Goal: Information Seeking & Learning: Compare options

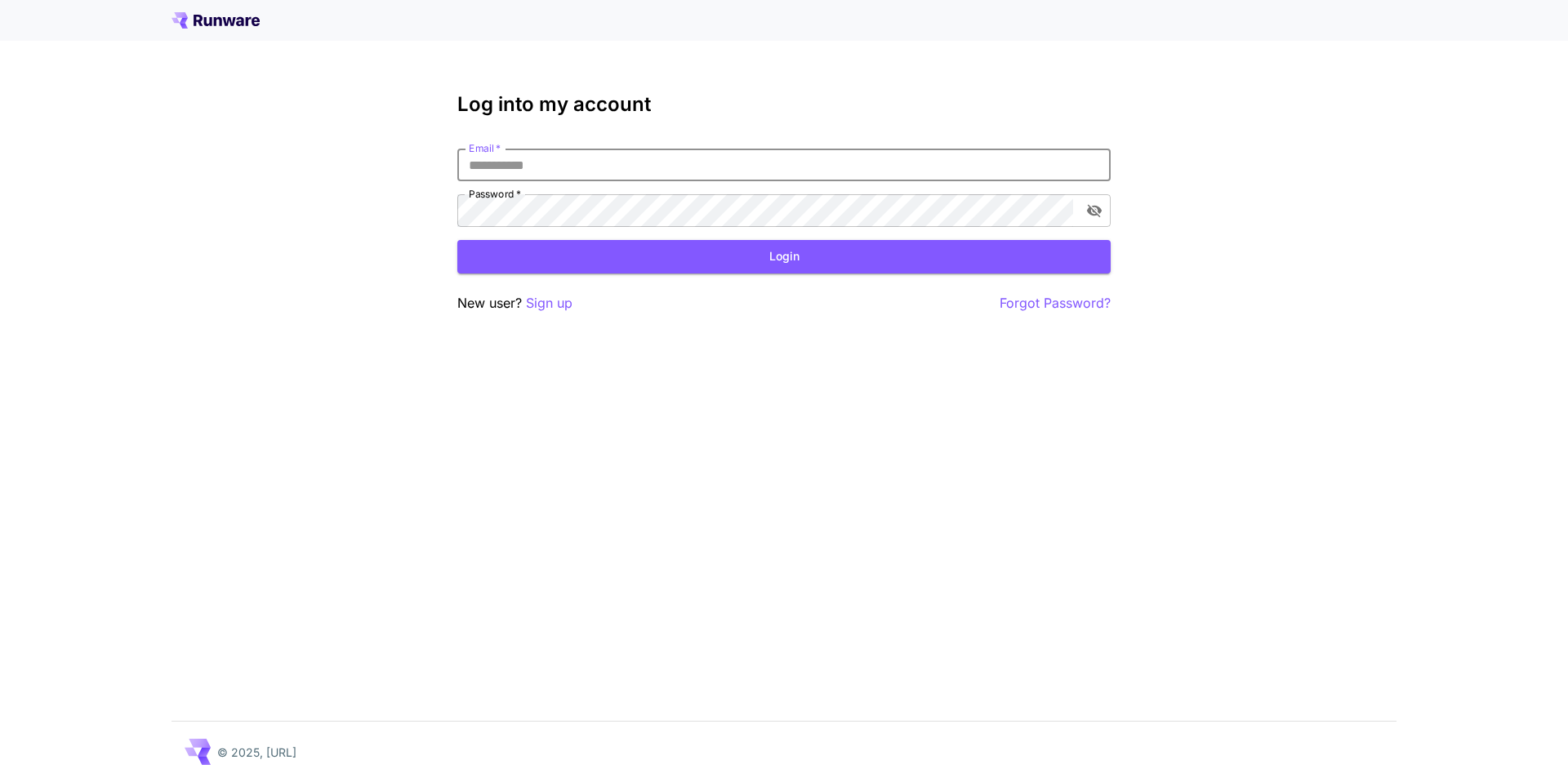
click at [572, 169] on input "Email   *" at bounding box center [784, 164] width 653 height 32
type input "**********"
click button "Login" at bounding box center [784, 257] width 653 height 33
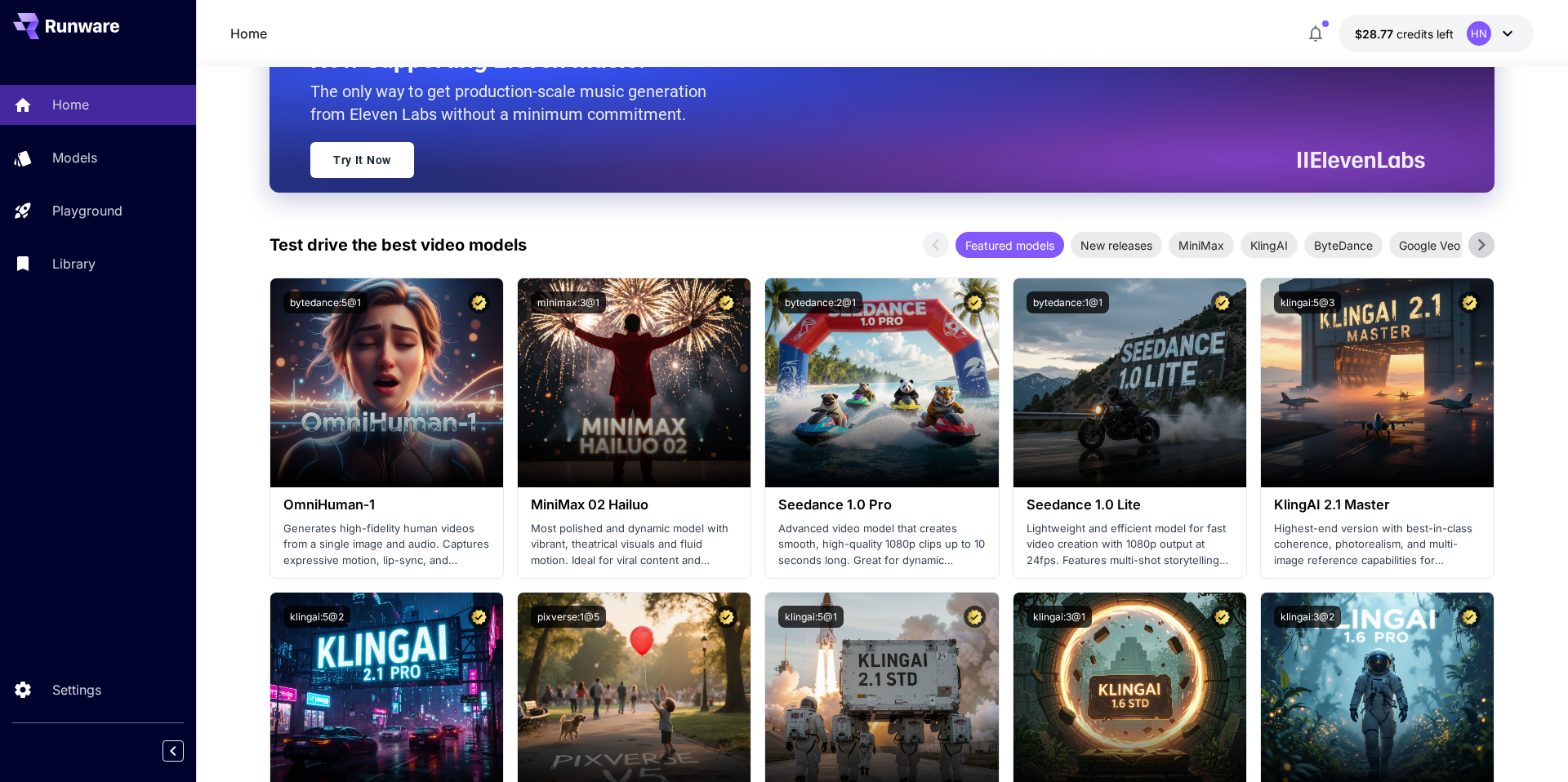
scroll to position [258, 0]
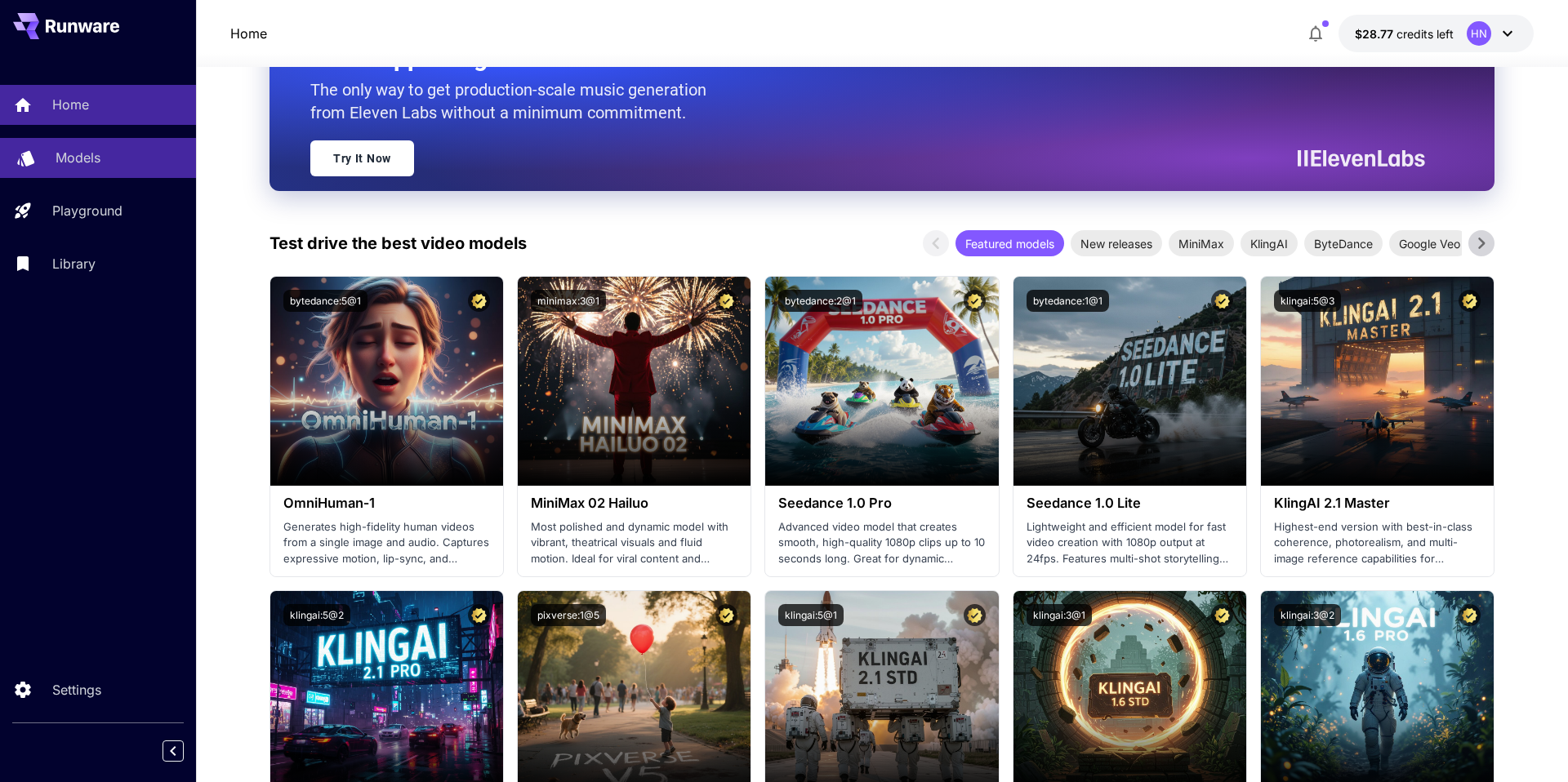
click at [95, 153] on p "Models" at bounding box center [78, 157] width 45 height 19
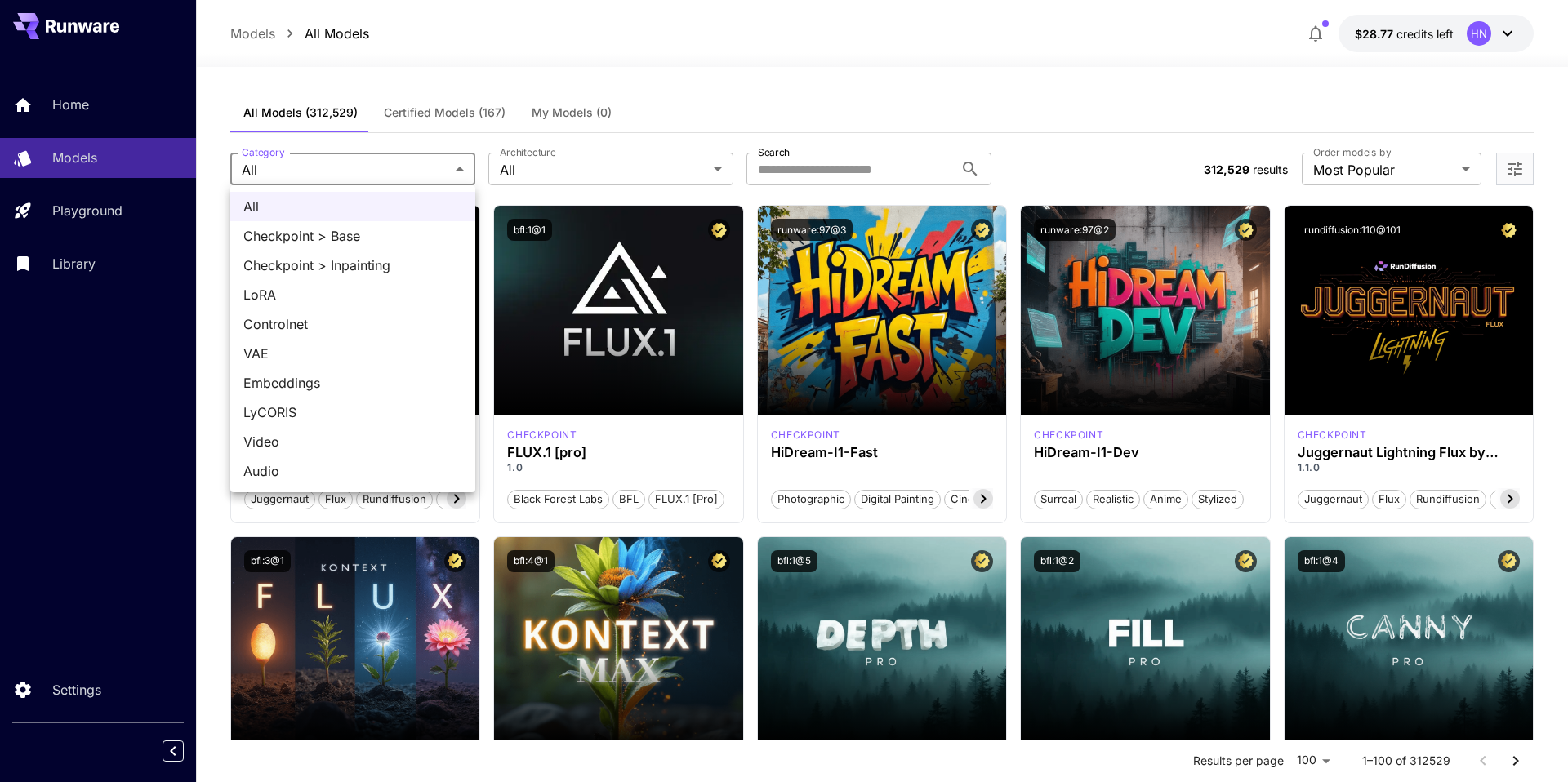
drag, startPoint x: 440, startPoint y: 111, endPoint x: 588, endPoint y: 321, distance: 256.9
click at [440, 111] on div at bounding box center [784, 391] width 1568 height 782
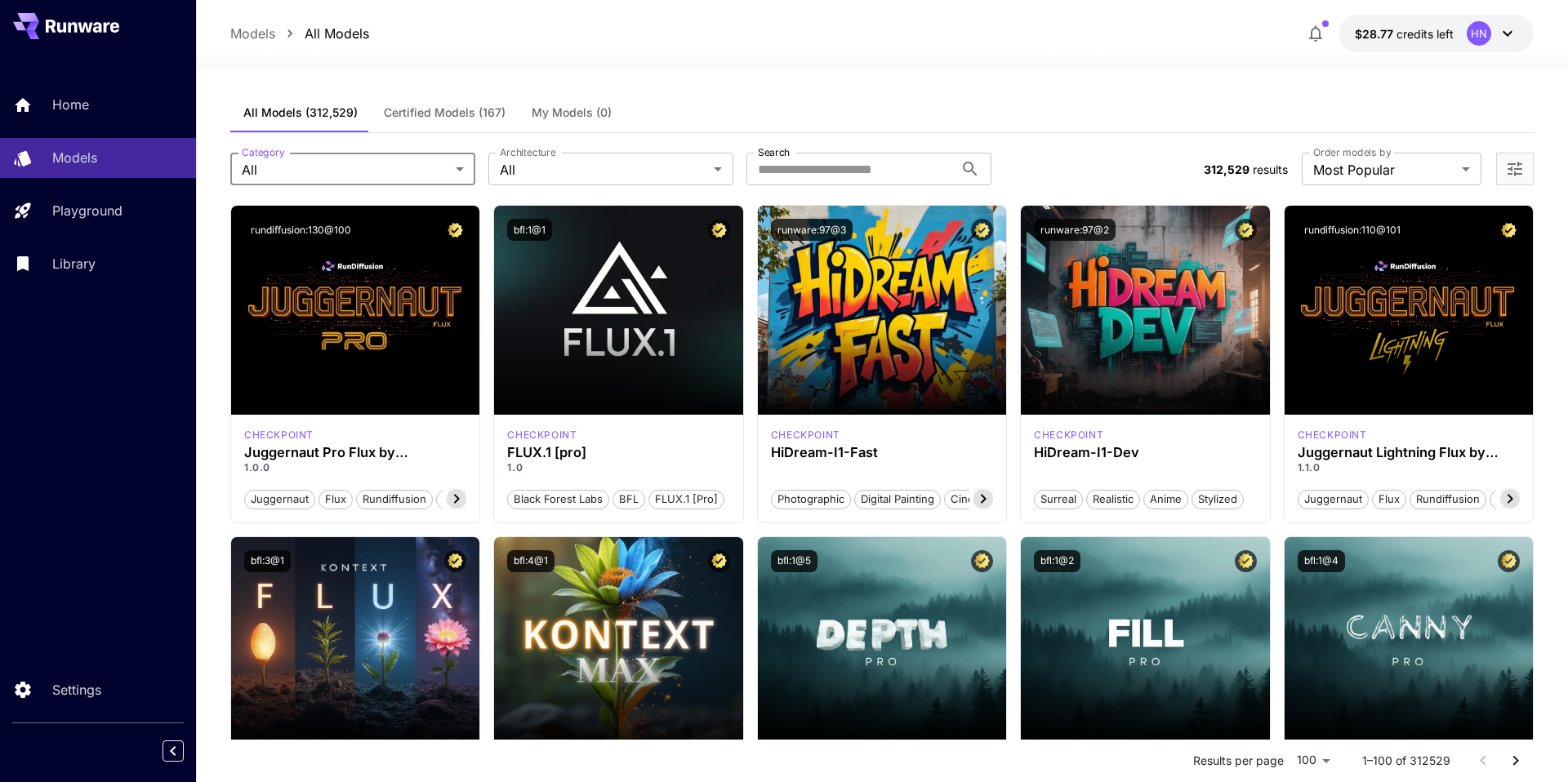
click at [588, 321] on div "Launch in Playground" at bounding box center [618, 310] width 159 height 25
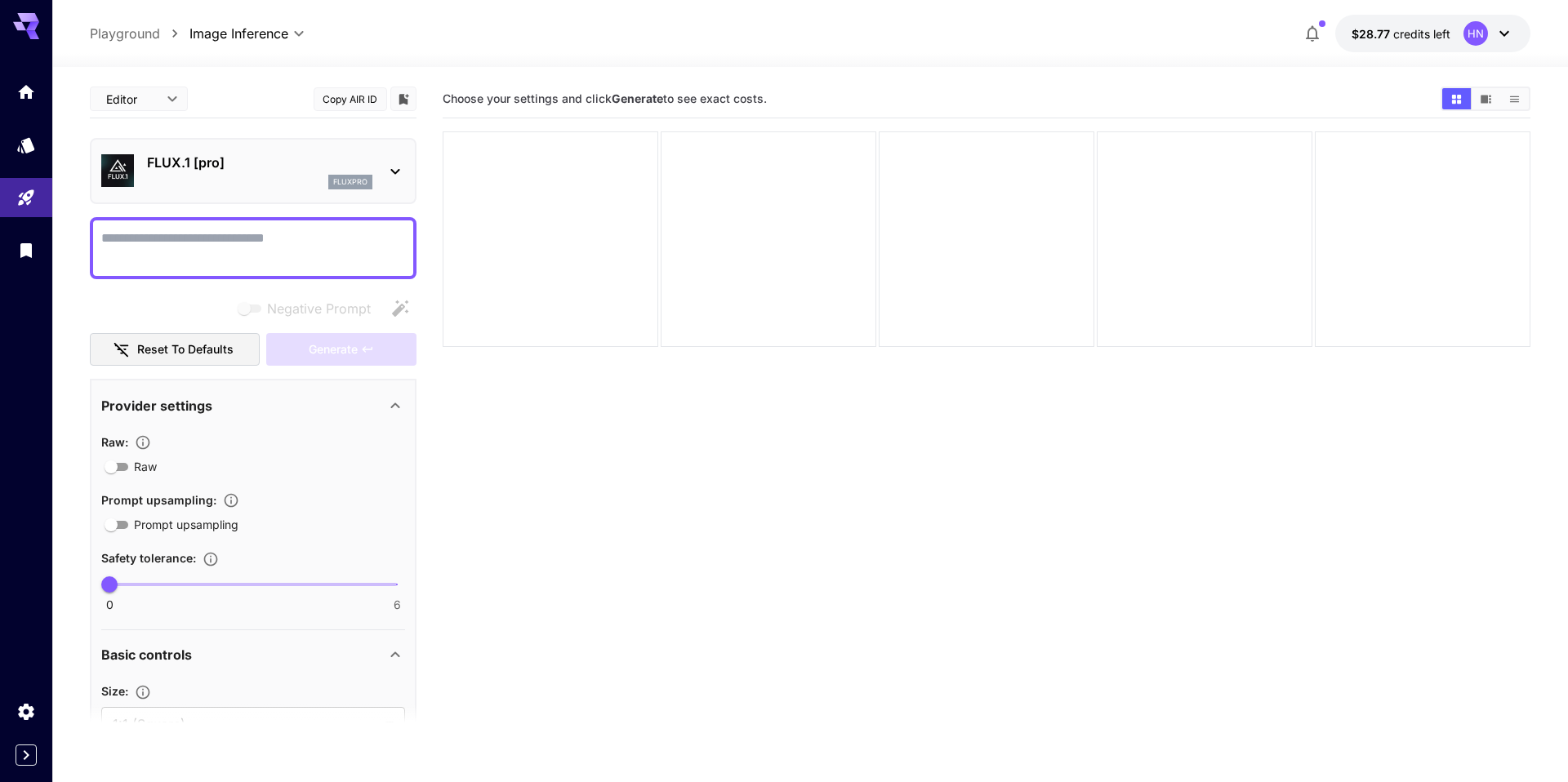
click at [216, 186] on div "fluxpro" at bounding box center [259, 182] width 225 height 15
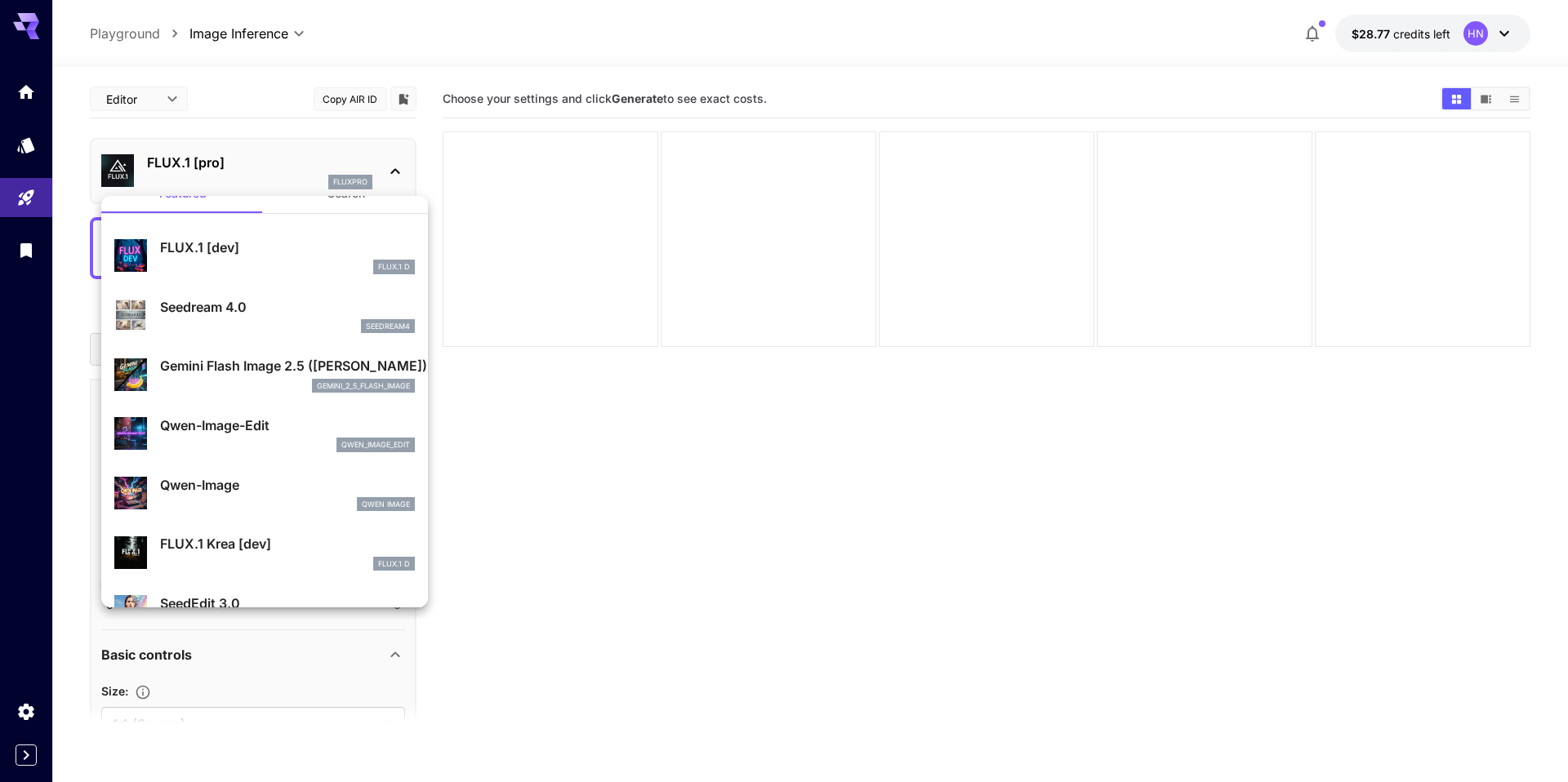
scroll to position [31, 0]
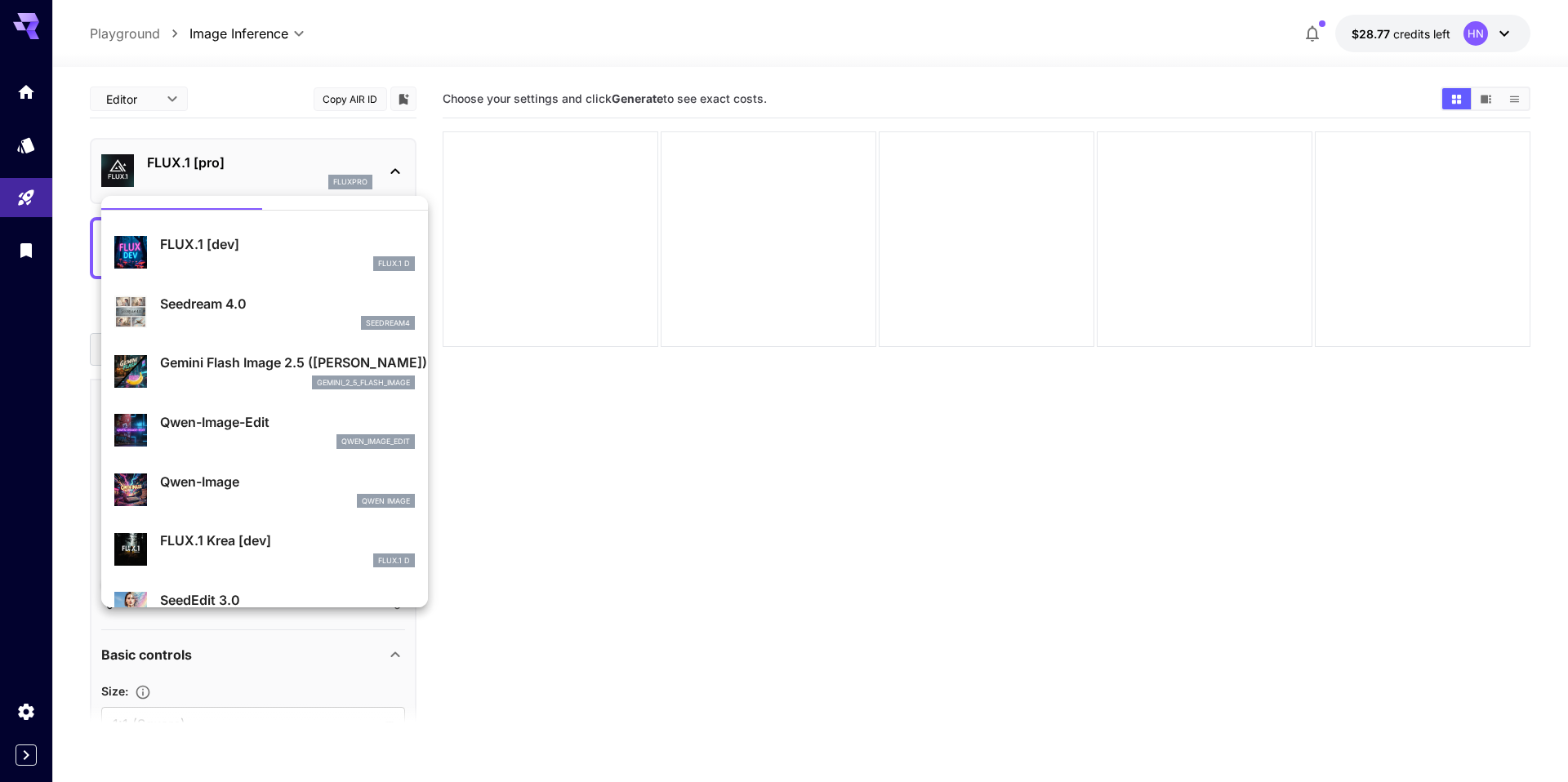
click at [193, 316] on div "seedream4" at bounding box center [287, 323] width 255 height 15
type input "**********"
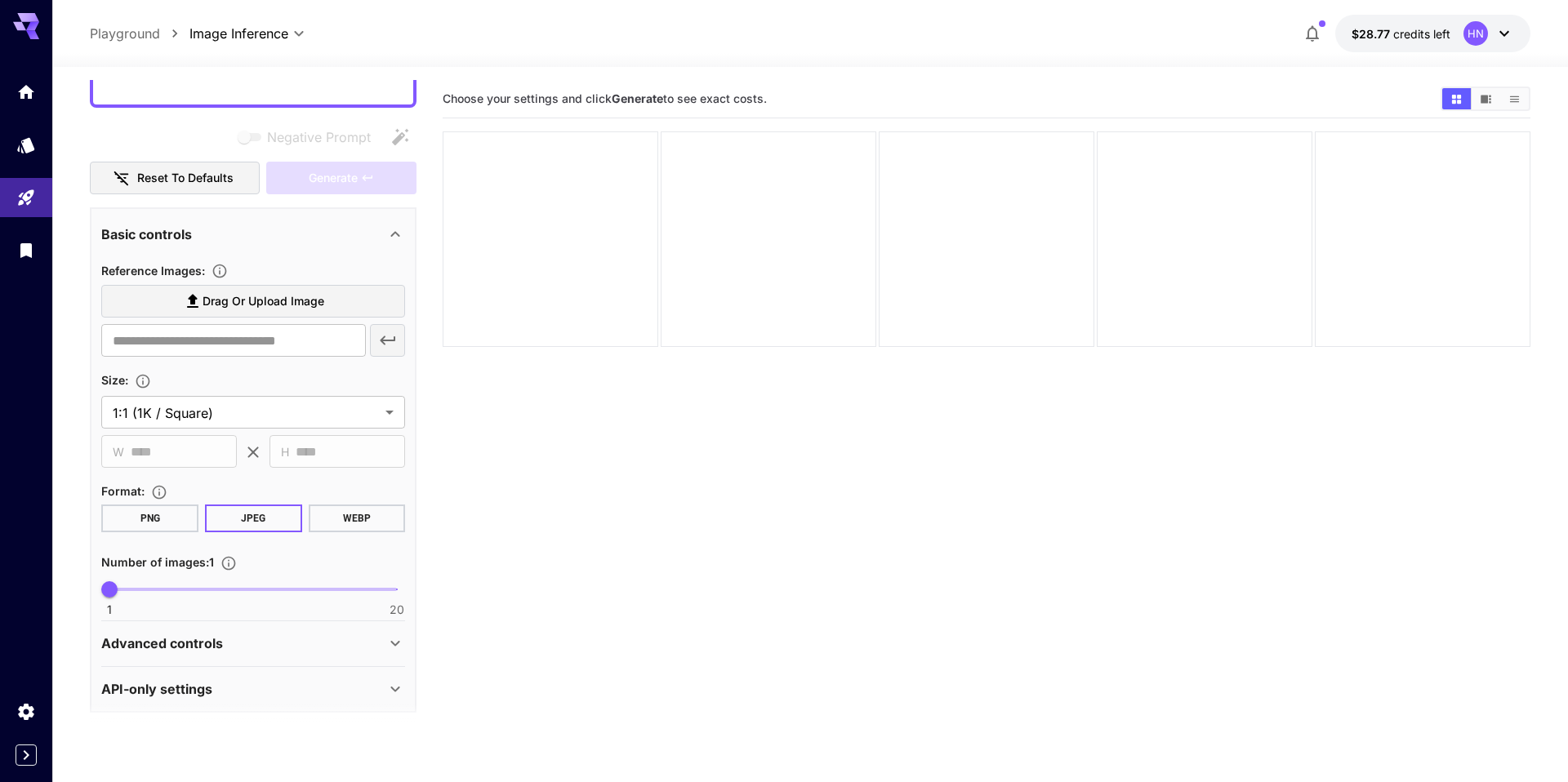
scroll to position [181, 0]
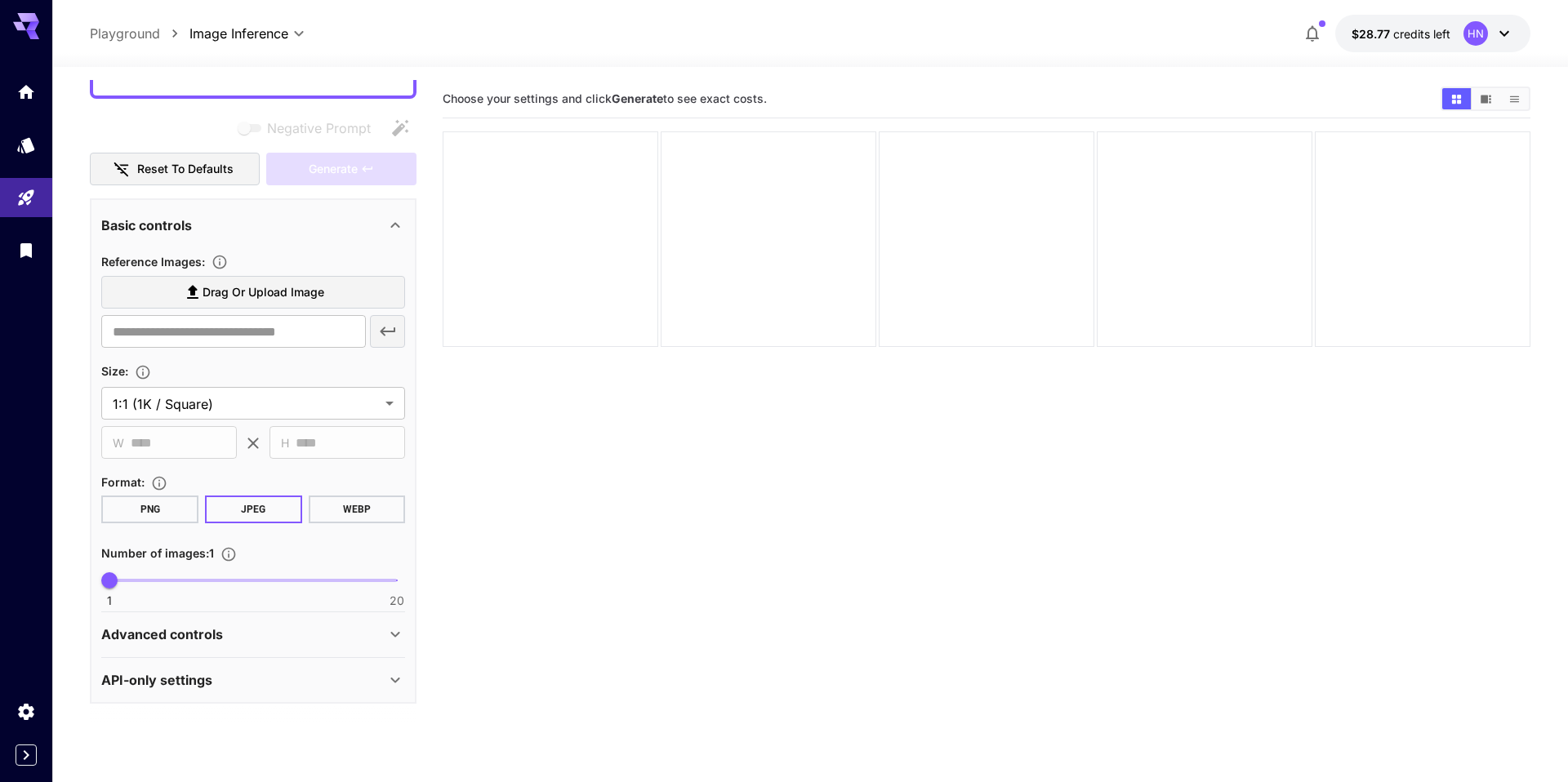
click at [285, 689] on div "API-only settings" at bounding box center [244, 680] width 285 height 19
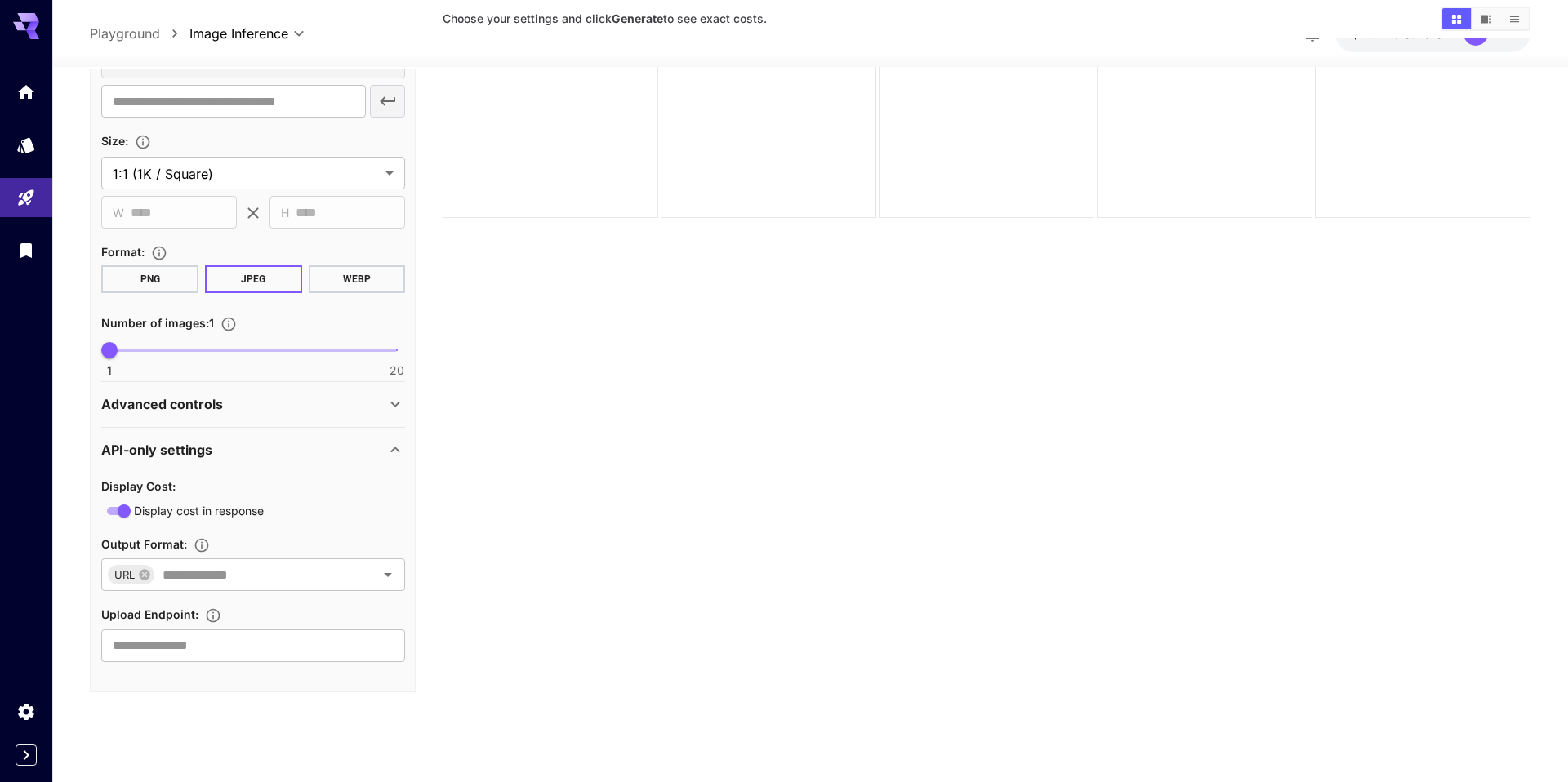
scroll to position [338, 0]
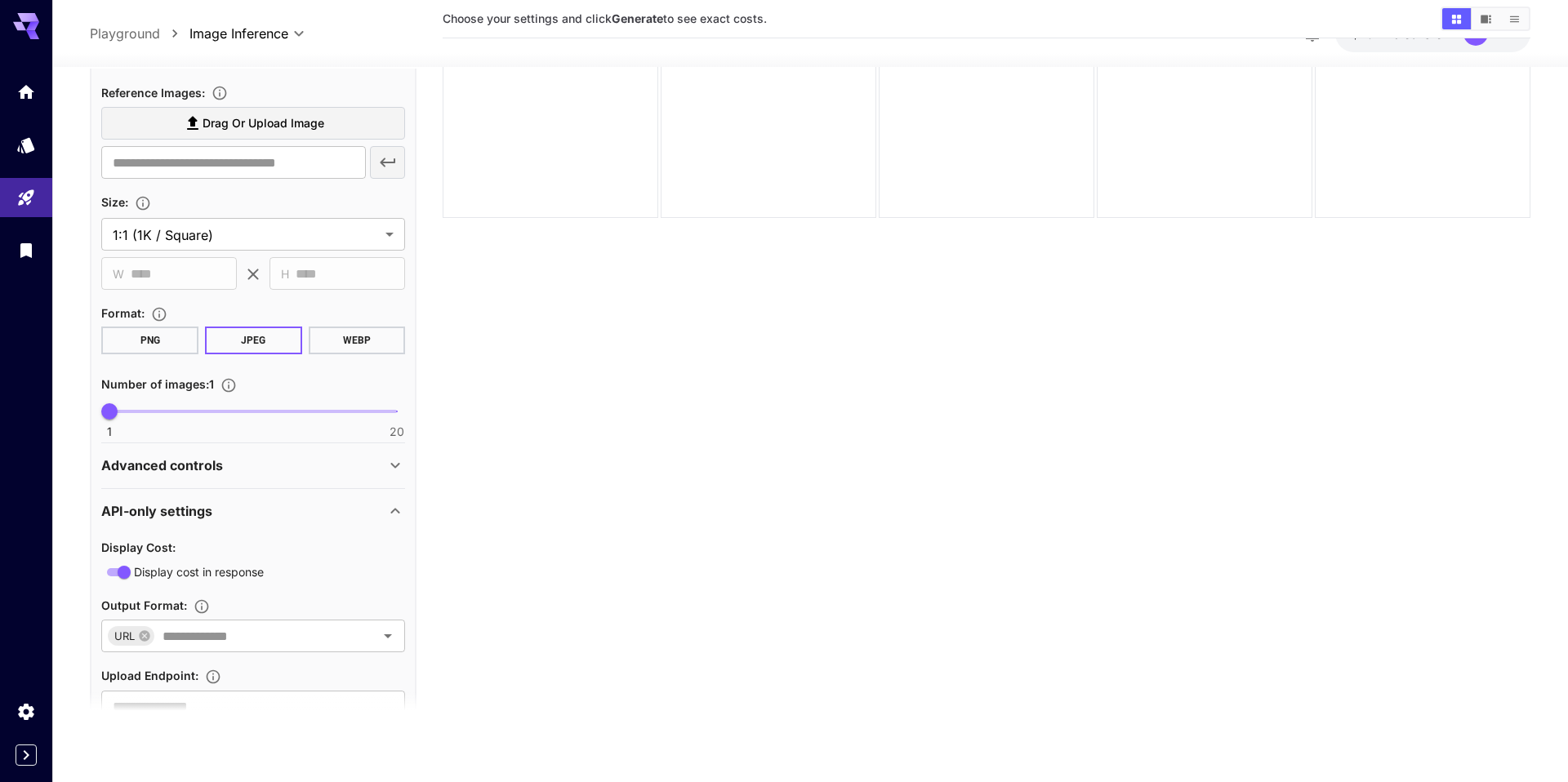
click at [331, 476] on div "Advanced controls" at bounding box center [253, 465] width 304 height 39
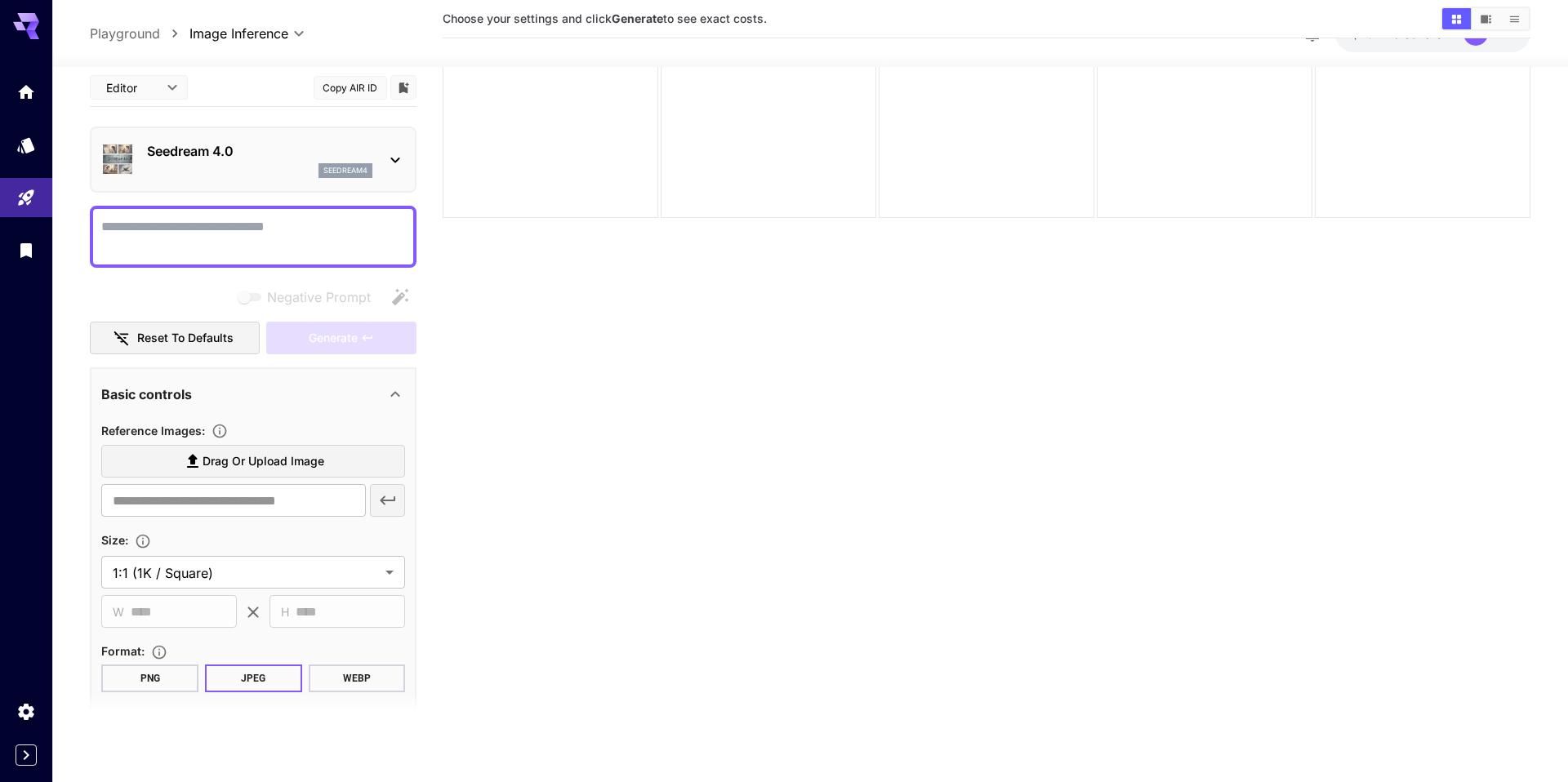
scroll to position [0, 0]
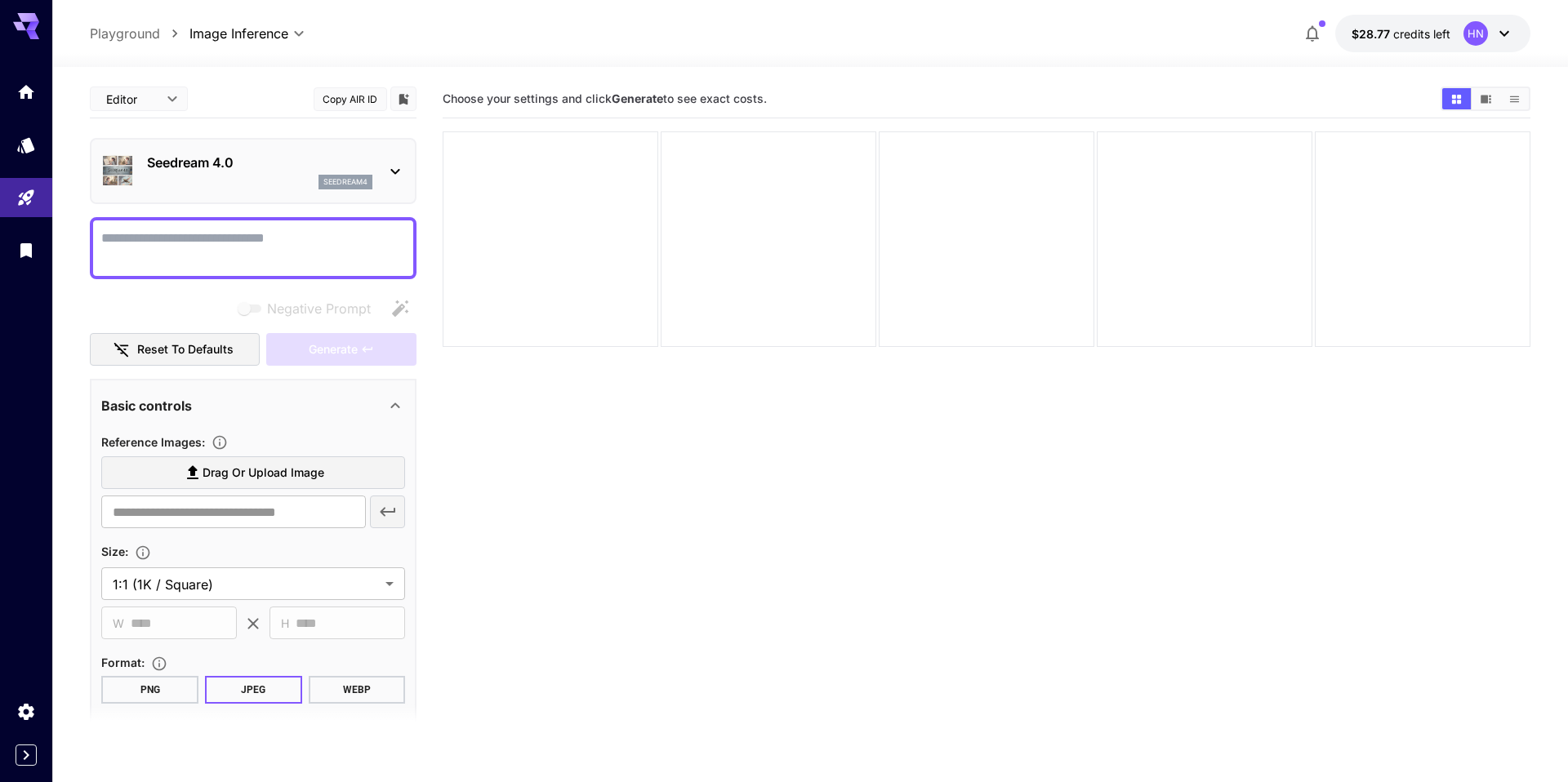
click at [1478, 99] on button "Show media in video view" at bounding box center [1486, 99] width 29 height 21
click at [1455, 99] on icon "Show media in grid view" at bounding box center [1455, 99] width 9 height 9
click at [394, 170] on icon at bounding box center [395, 171] width 19 height 19
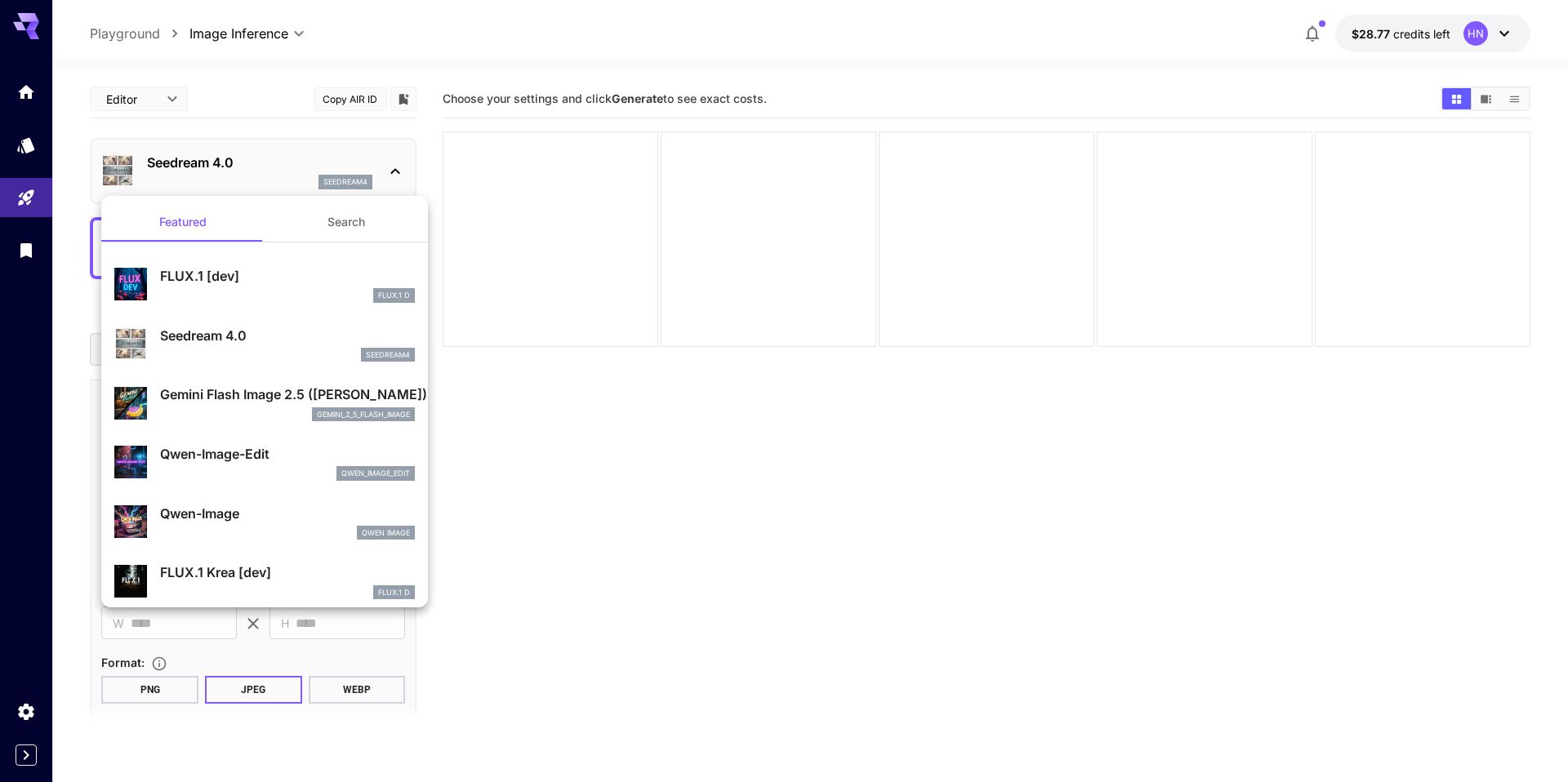
scroll to position [24, 0]
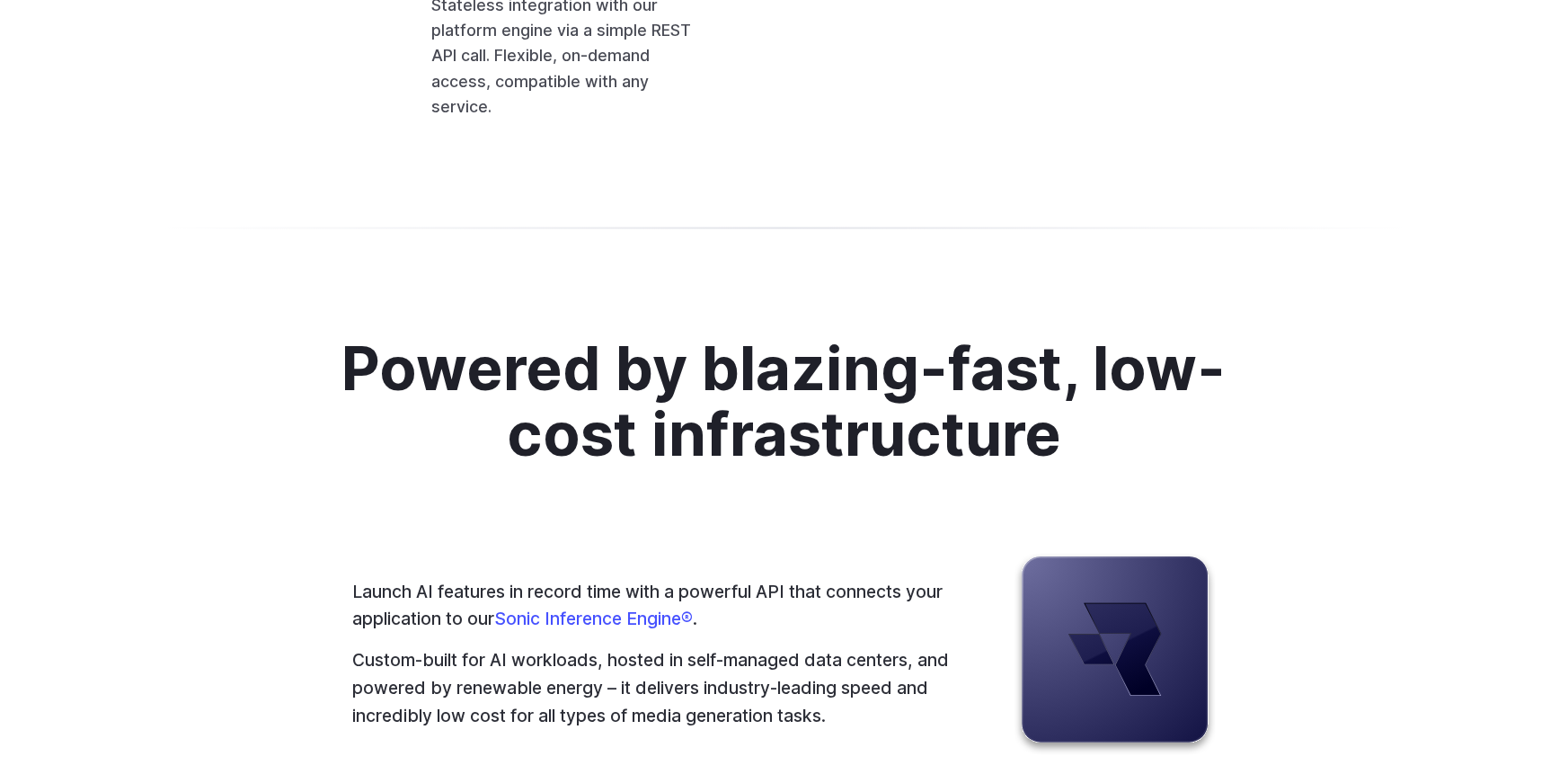
scroll to position [4533, 0]
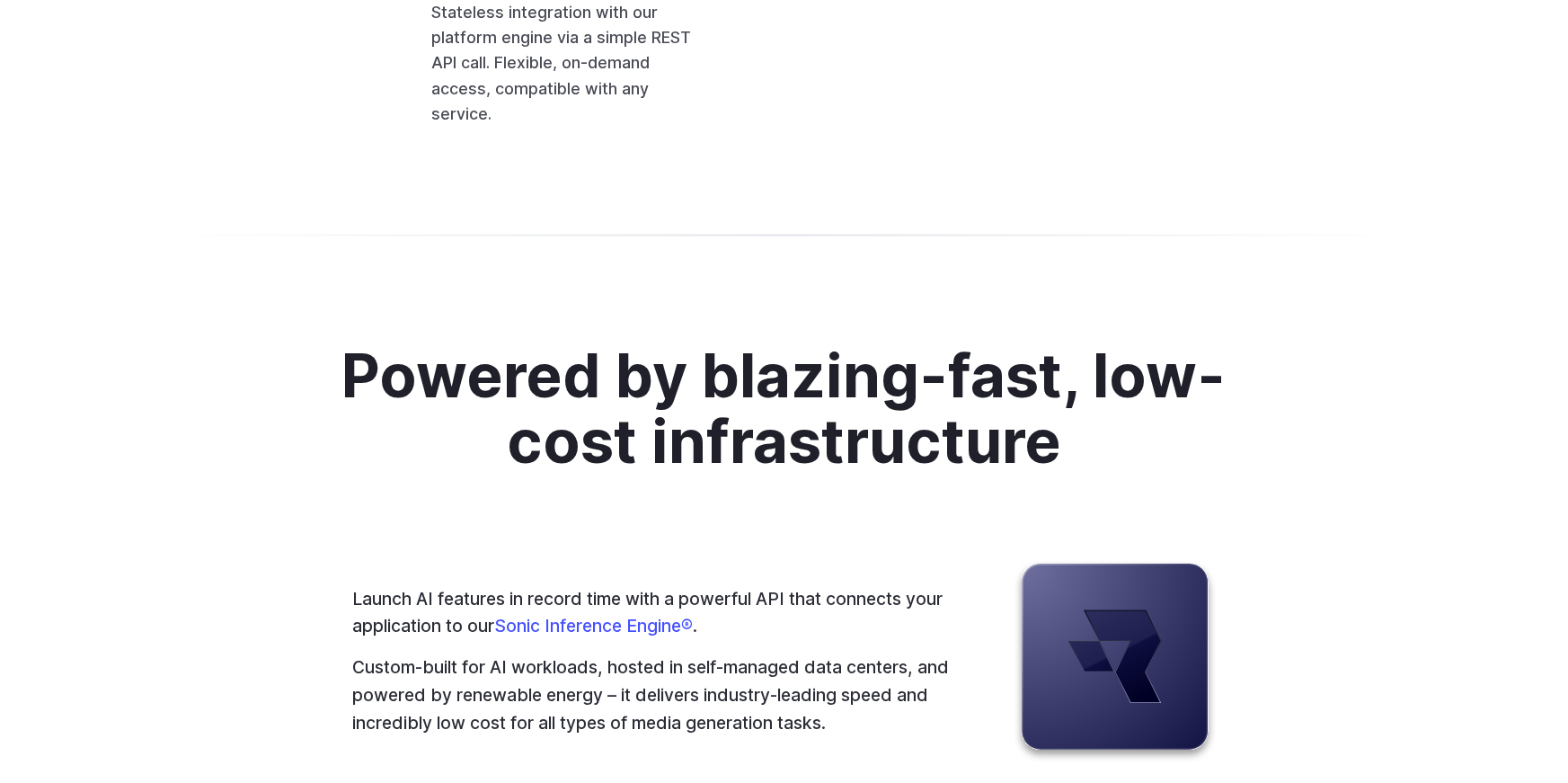
click at [0, 0] on span "{" at bounding box center [0, 0] width 0 height 0
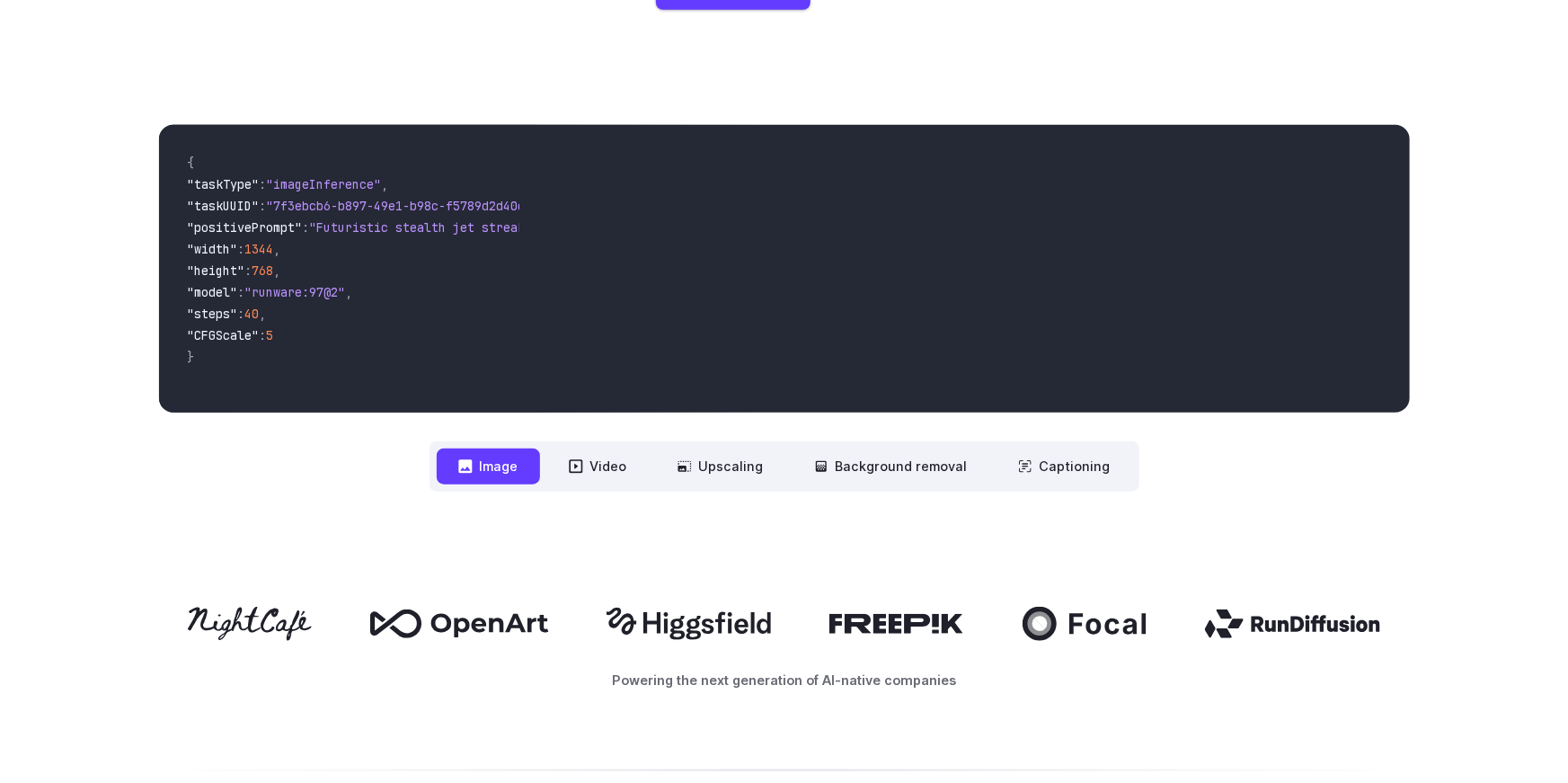
scroll to position [0, 0]
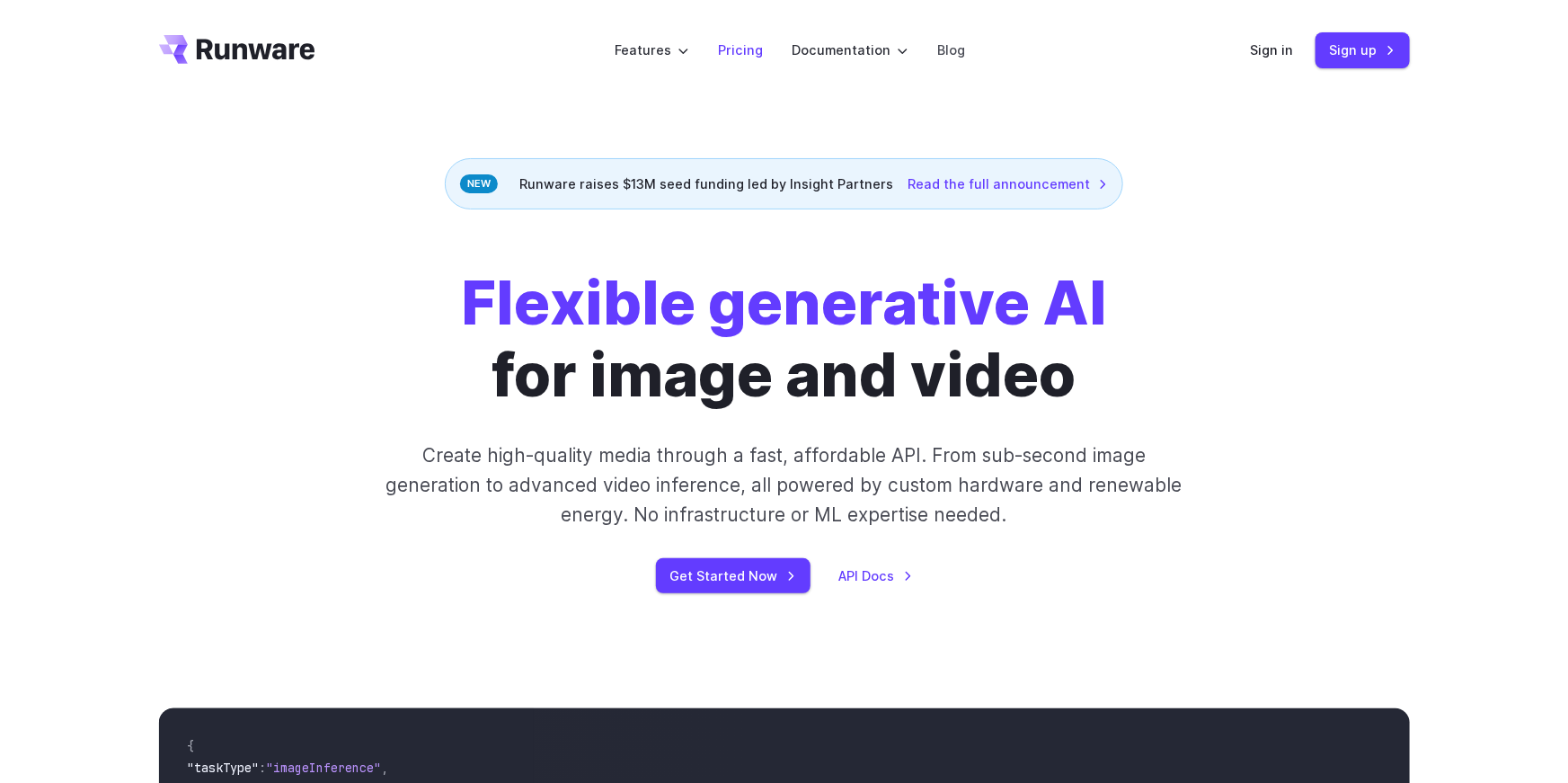
click at [745, 49] on link "Pricing" at bounding box center [740, 50] width 45 height 21
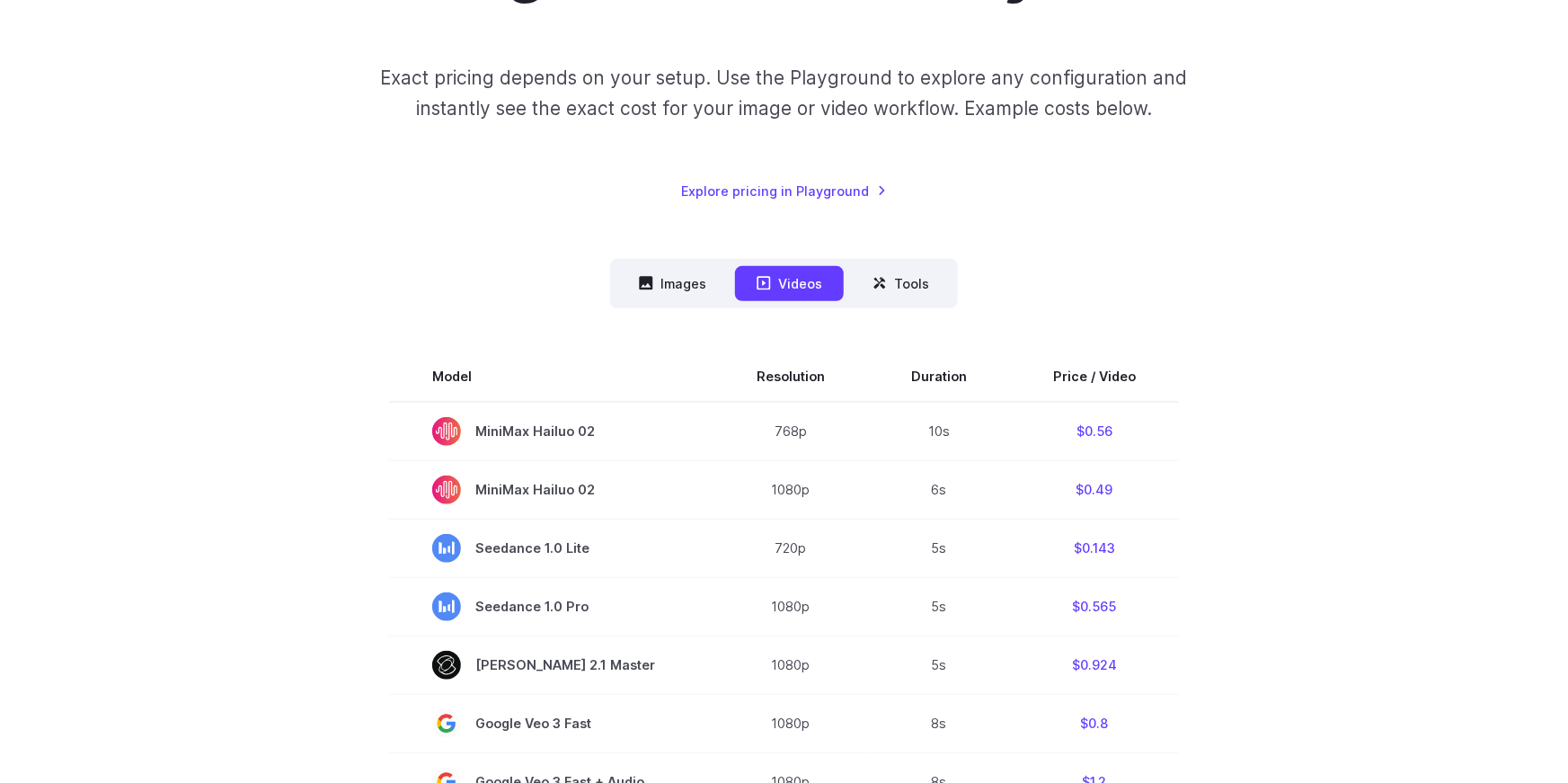
scroll to position [266, 0]
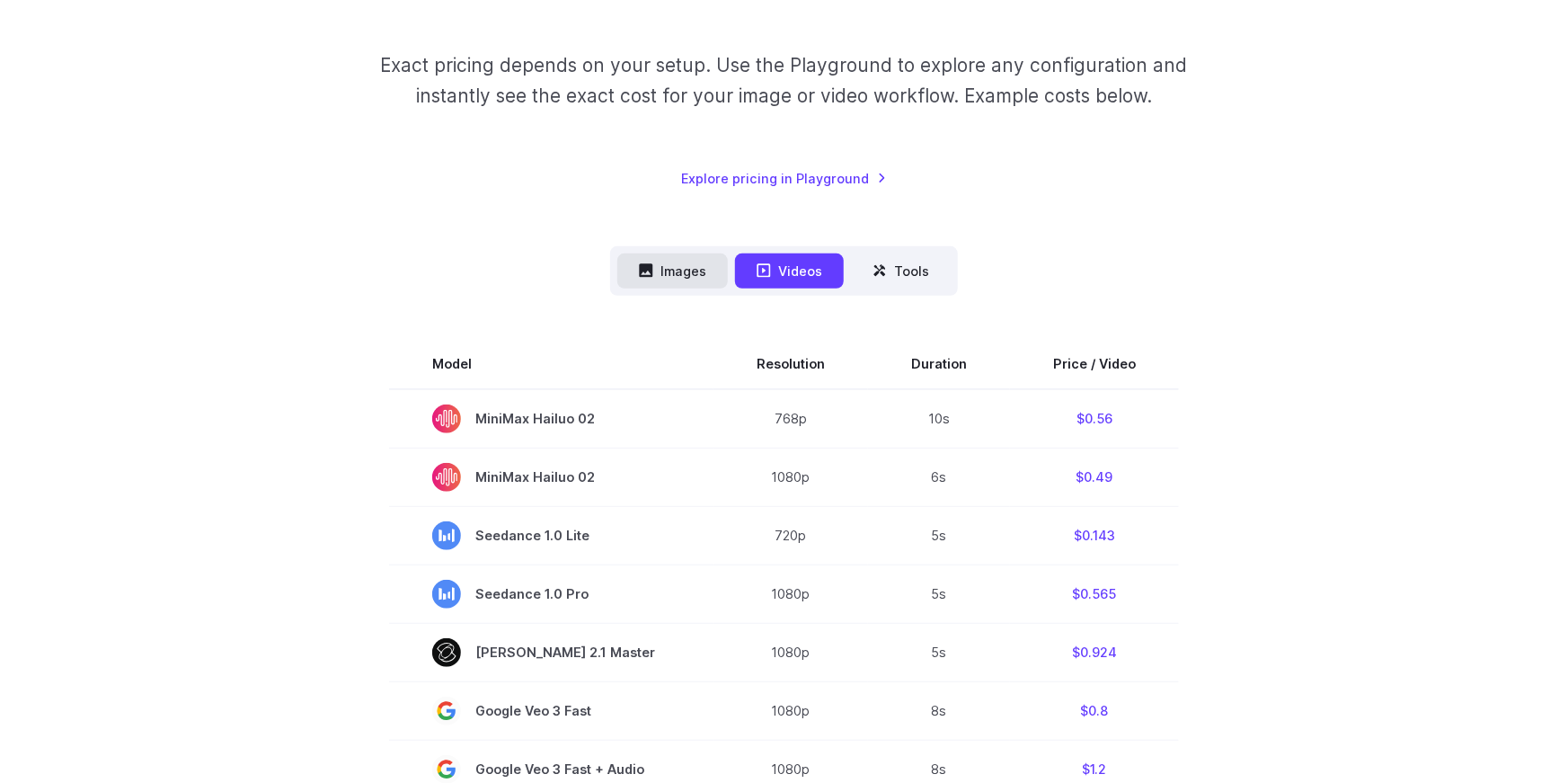
click at [647, 264] on icon at bounding box center [647, 271] width 13 height 13
click at [681, 274] on button "Images" at bounding box center [673, 271] width 110 height 35
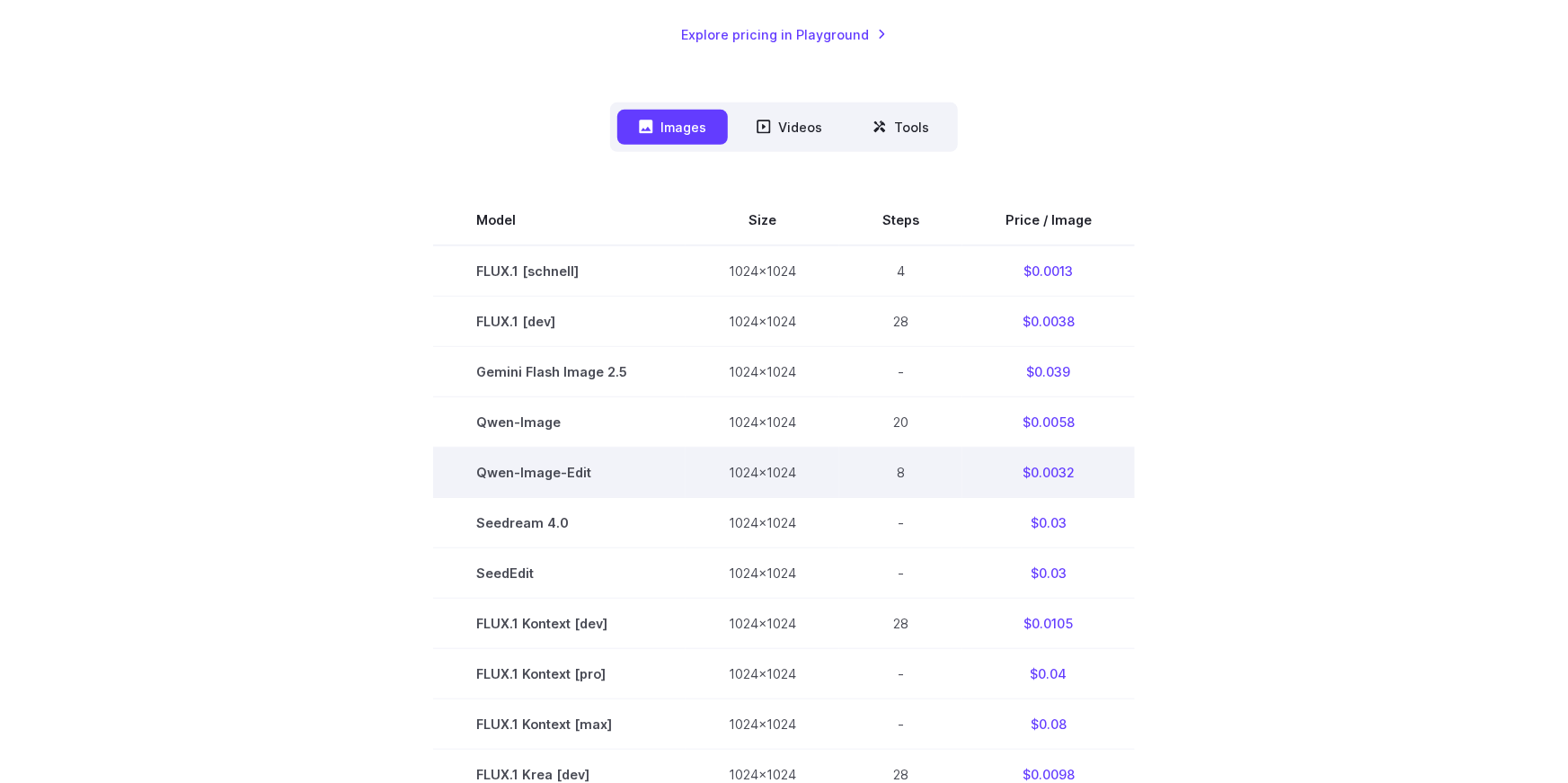
scroll to position [424, 0]
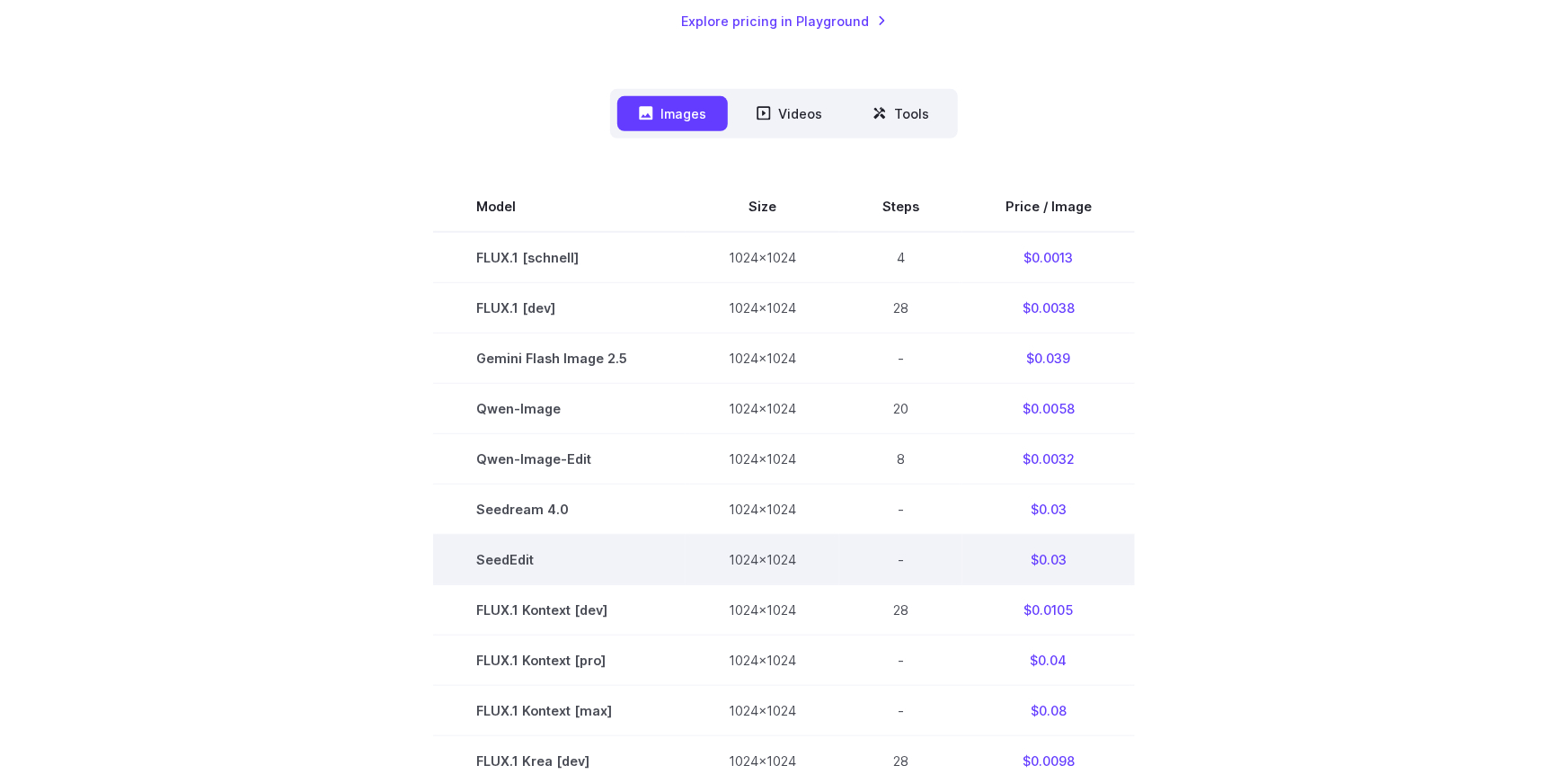
click at [507, 548] on td "SeedEdit" at bounding box center [559, 560] width 253 height 50
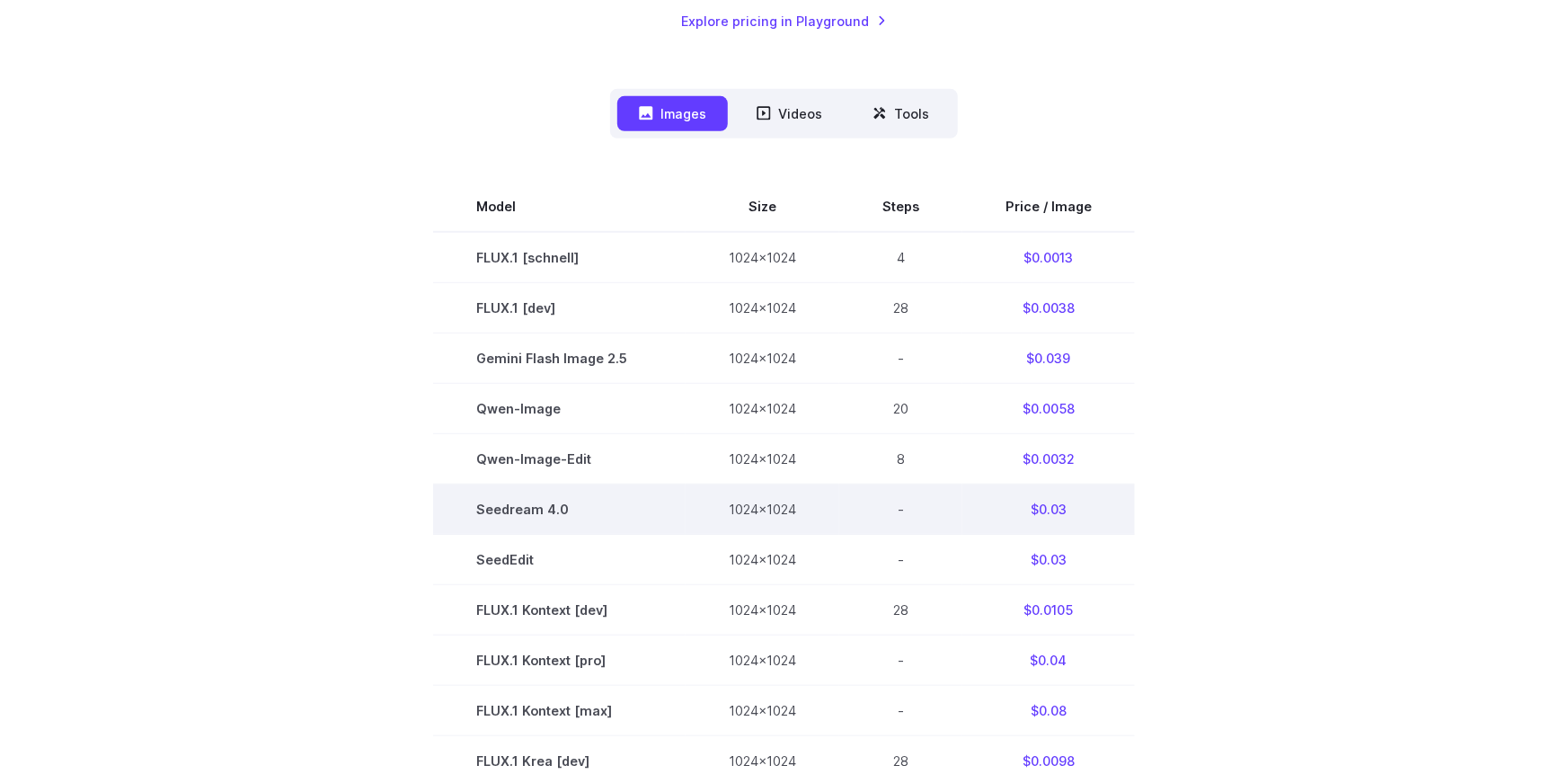
click at [497, 517] on td "Seedream 4.0" at bounding box center [559, 509] width 253 height 50
click at [756, 526] on td "1024x1024" at bounding box center [763, 509] width 154 height 50
click at [1040, 504] on td "$0.03" at bounding box center [1049, 509] width 173 height 50
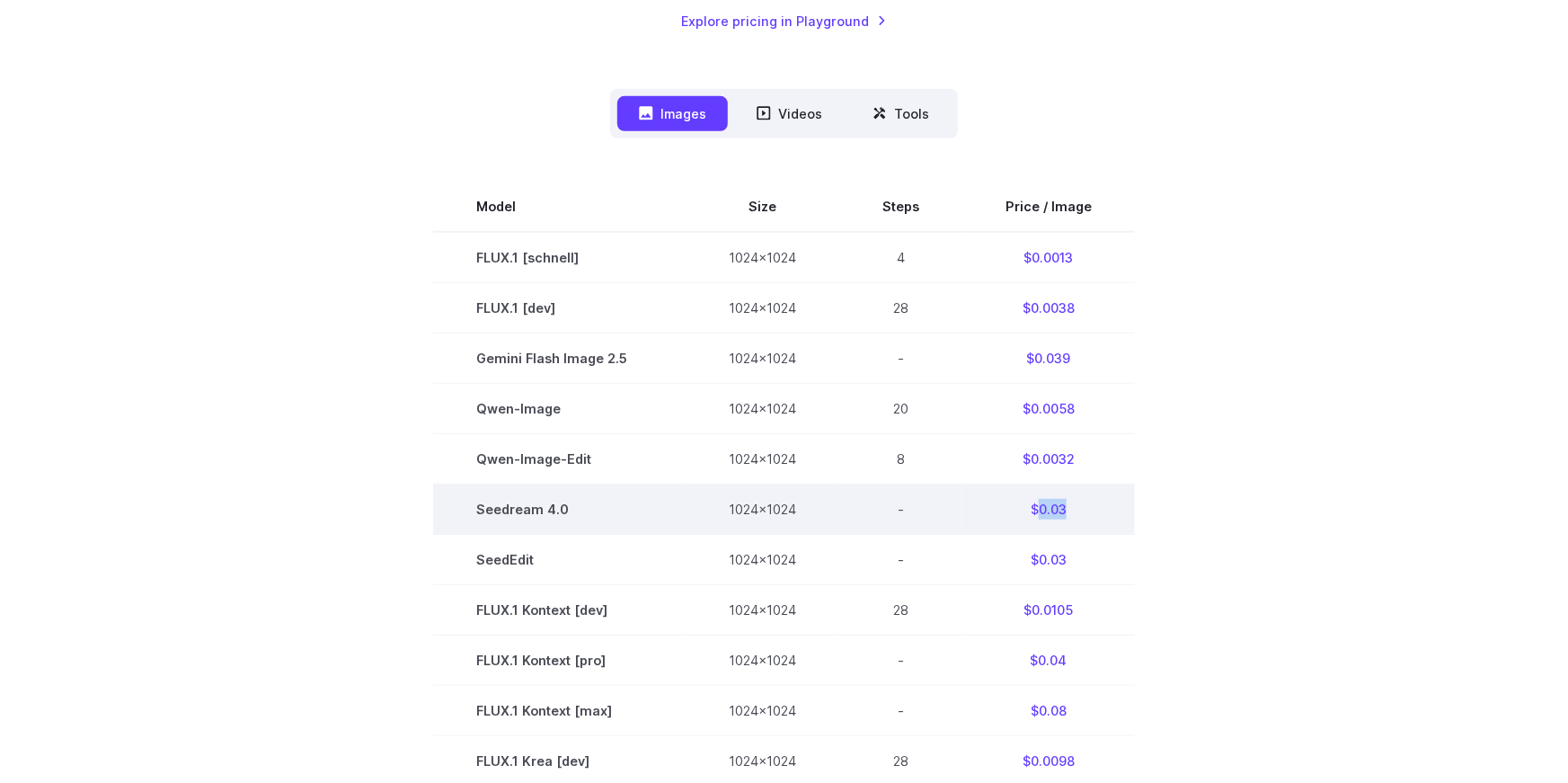
click at [1040, 504] on td "$0.03" at bounding box center [1049, 509] width 173 height 50
copy tbody "$0.03"
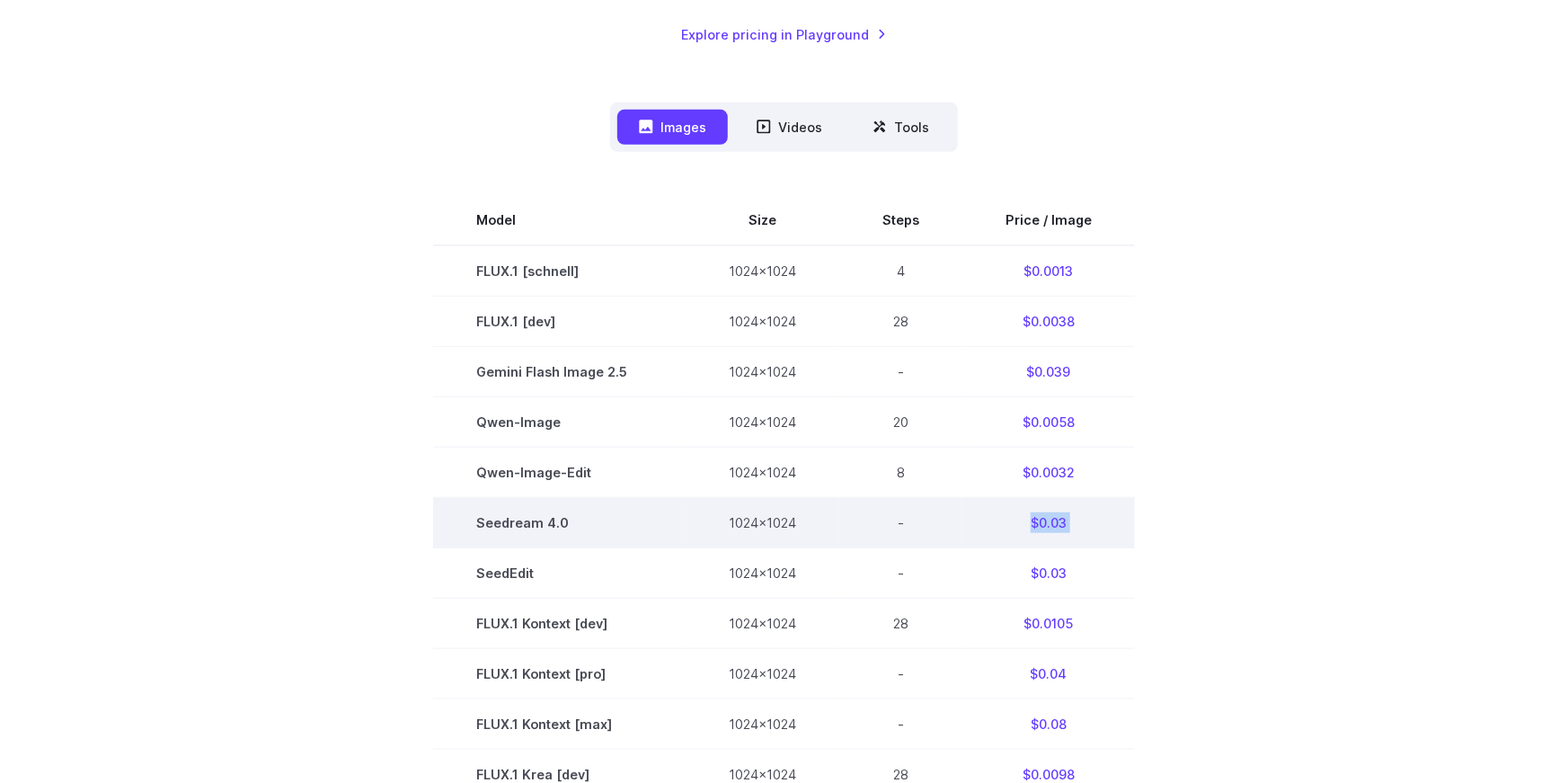
scroll to position [407, 0]
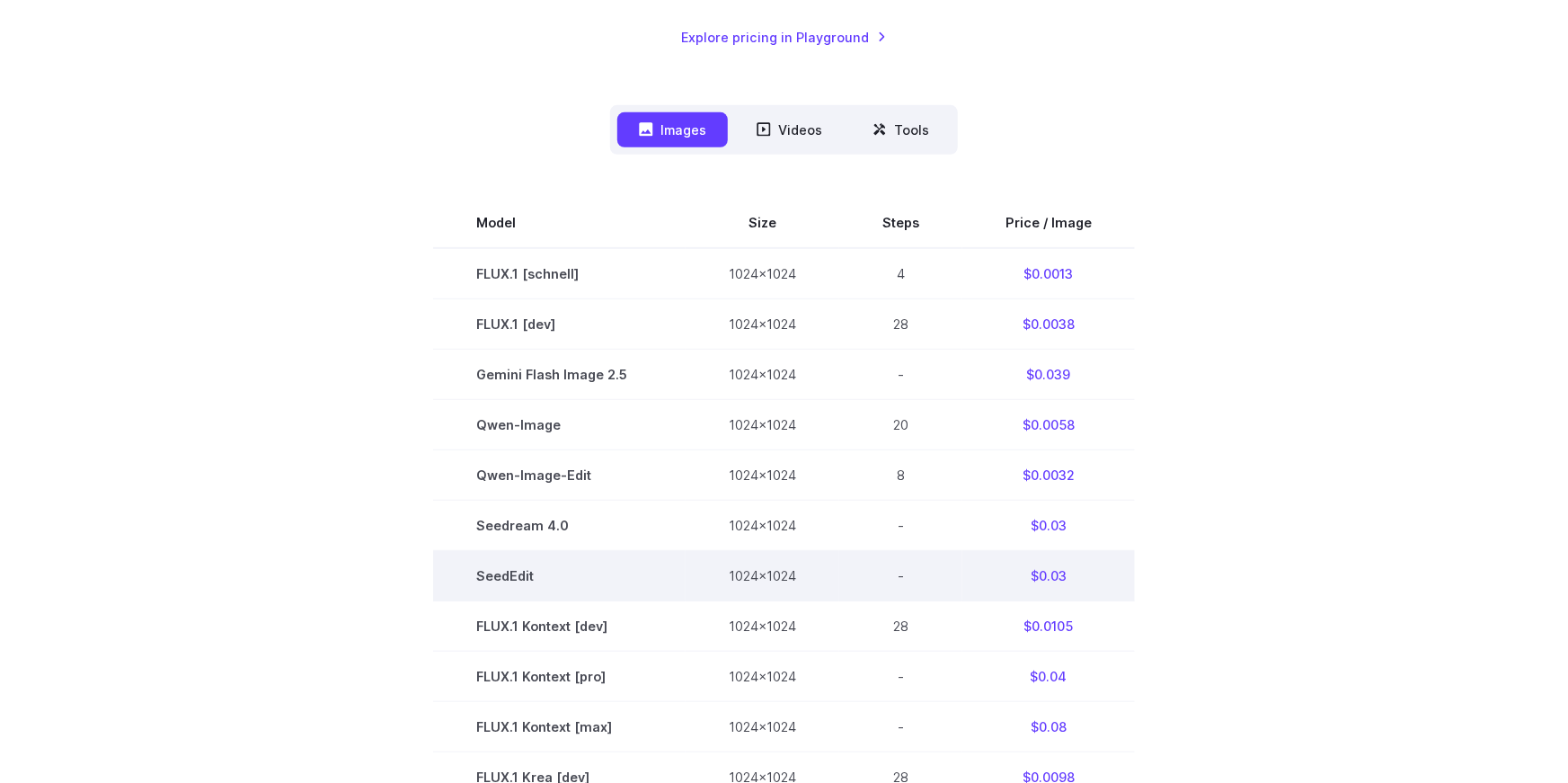
click at [1046, 577] on td "$0.03" at bounding box center [1049, 575] width 173 height 50
copy tbody "$0.03"
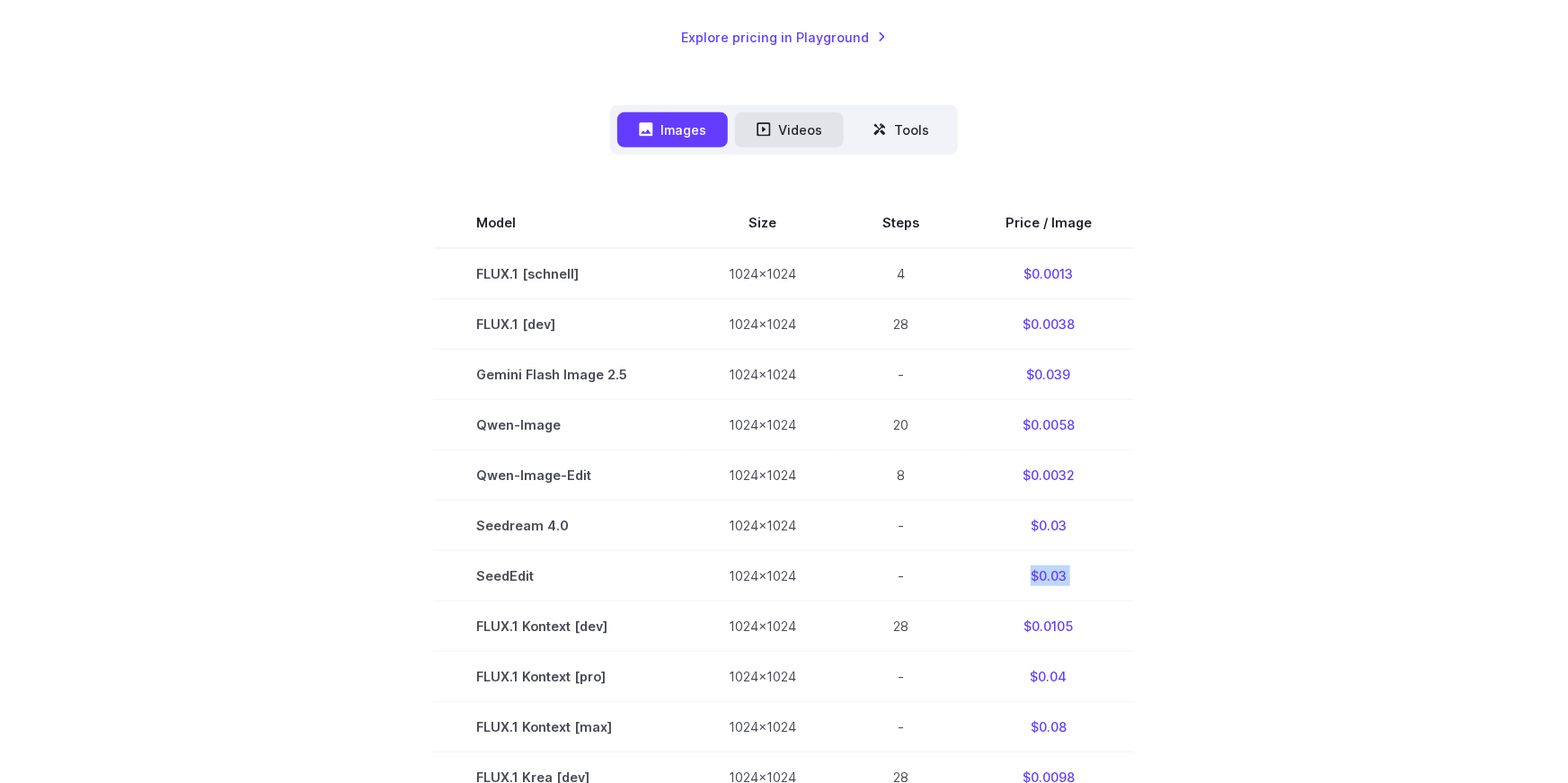
click at [756, 130] on button "Videos" at bounding box center [789, 130] width 109 height 35
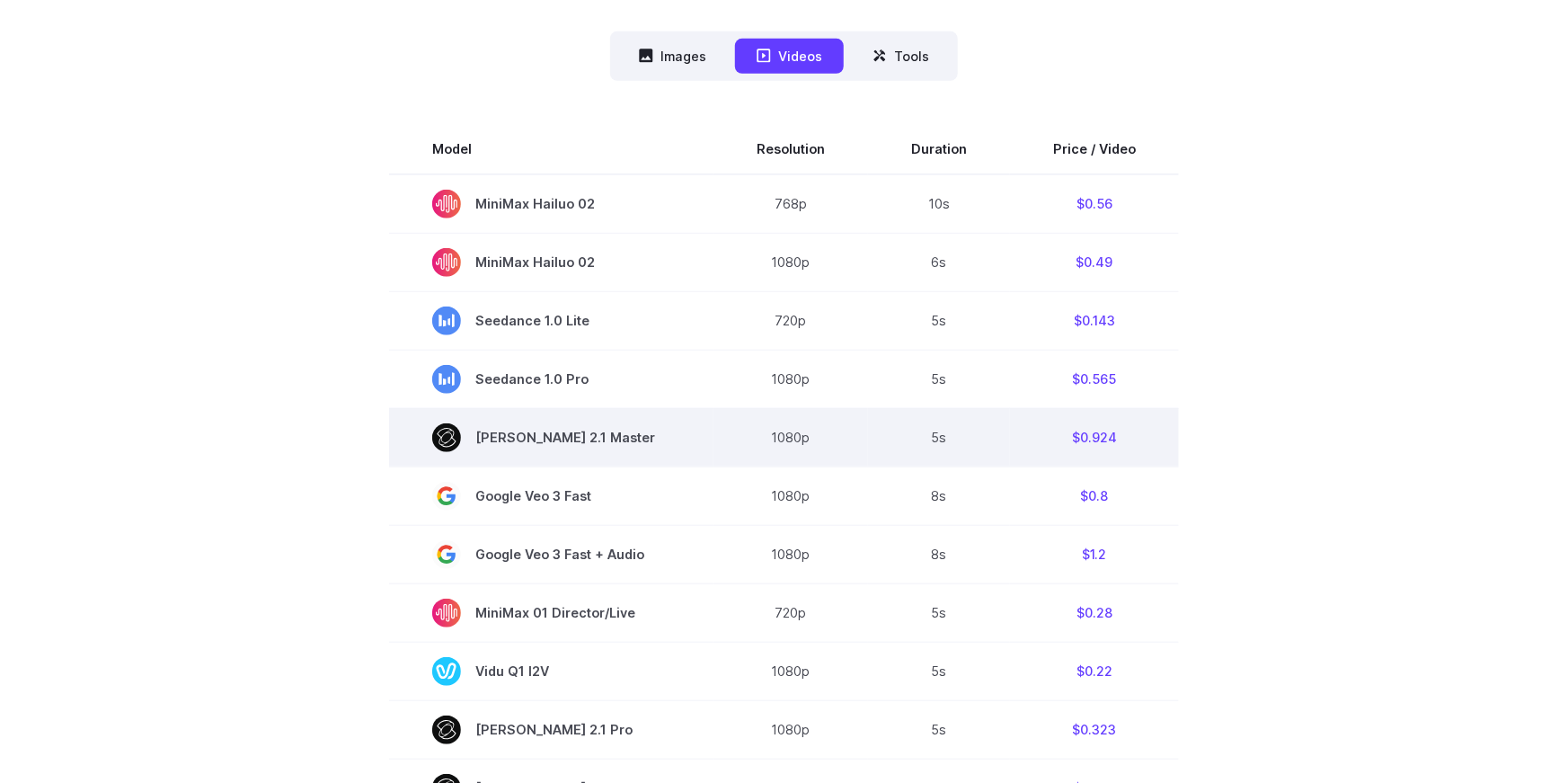
scroll to position [495, 0]
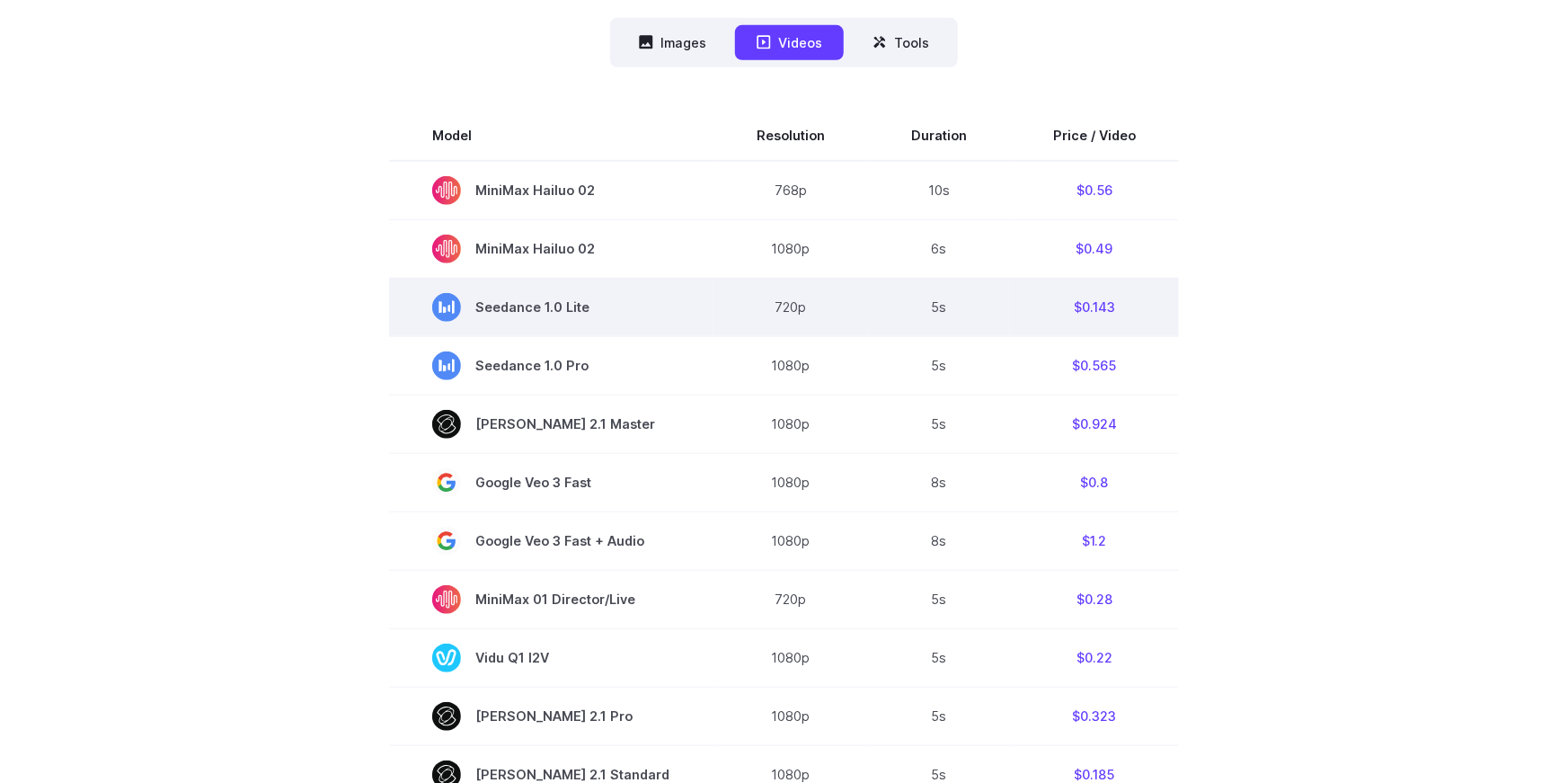
click at [773, 309] on td "720p" at bounding box center [791, 306] width 155 height 59
copy tr "720p"
click at [1078, 301] on td "$0.143" at bounding box center [1094, 306] width 169 height 59
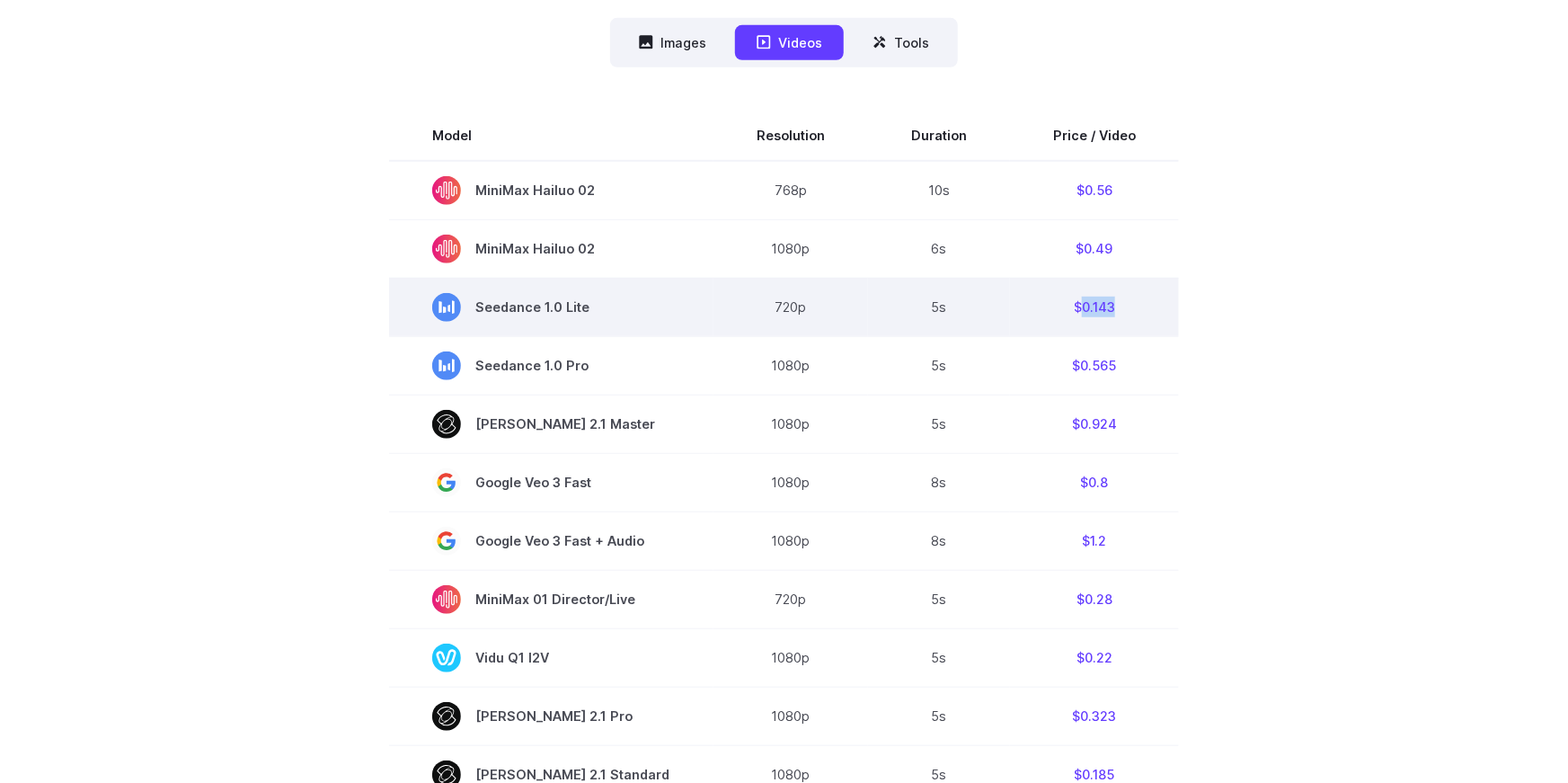
click at [1078, 301] on td "$0.143" at bounding box center [1094, 306] width 169 height 59
copy tbody "$0.143"
